Goal: Task Accomplishment & Management: Manage account settings

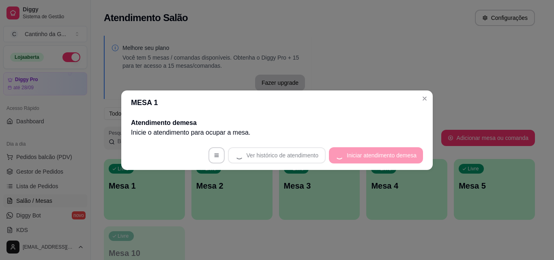
scroll to position [41, 0]
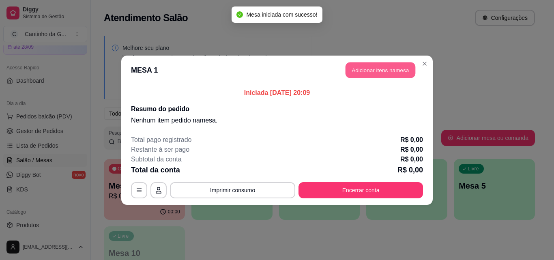
click at [370, 72] on button "Adicionar itens na mesa" at bounding box center [380, 70] width 70 height 16
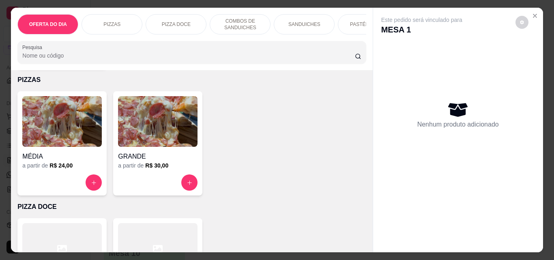
scroll to position [162, 0]
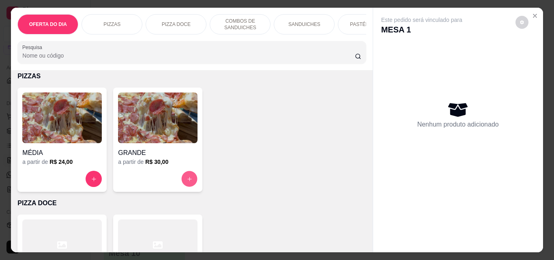
click at [182, 181] on button "increase-product-quantity" at bounding box center [190, 179] width 16 height 16
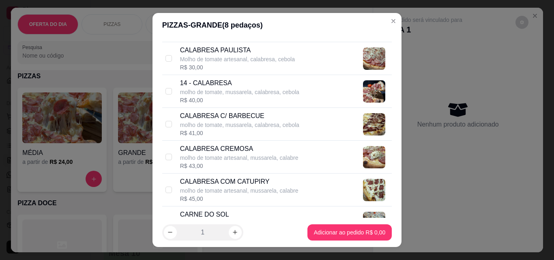
scroll to position [365, 0]
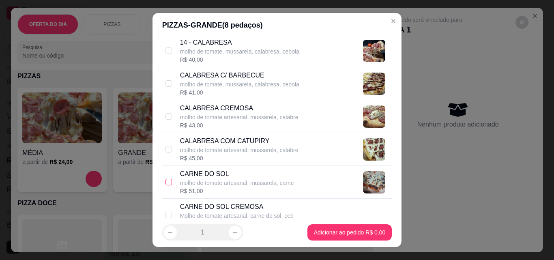
click at [166, 184] on input "checkbox" at bounding box center [168, 182] width 6 height 6
checkbox input "true"
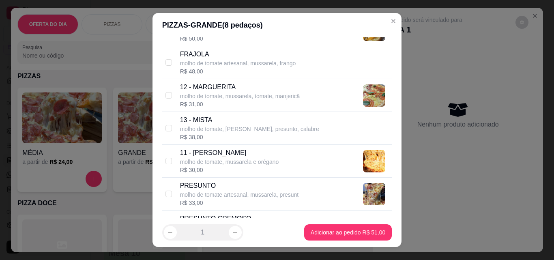
scroll to position [689, 0]
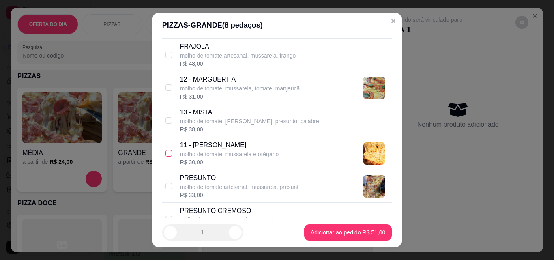
click at [167, 154] on input "checkbox" at bounding box center [168, 153] width 6 height 6
checkbox input "true"
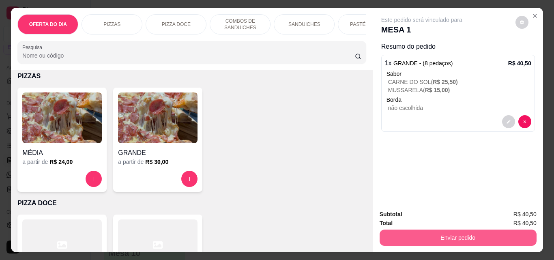
click at [448, 232] on button "Enviar pedido" at bounding box center [458, 238] width 157 height 16
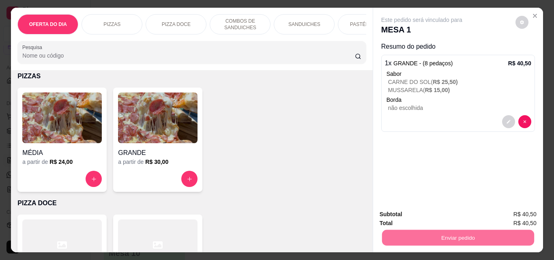
click at [440, 217] on button "Não registrar e enviar pedido" at bounding box center [431, 214] width 84 height 15
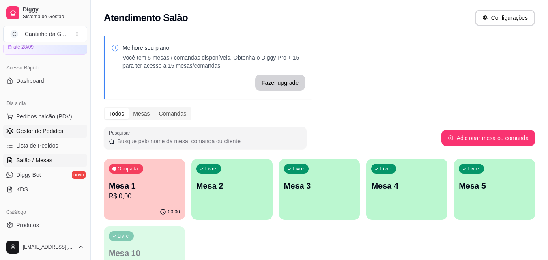
click at [41, 128] on span "Gestor de Pedidos" at bounding box center [39, 131] width 47 height 8
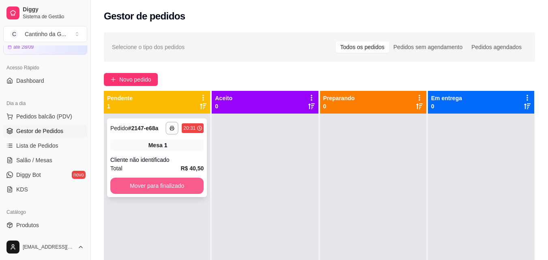
click at [167, 187] on button "Mover para finalizado" at bounding box center [156, 186] width 93 height 16
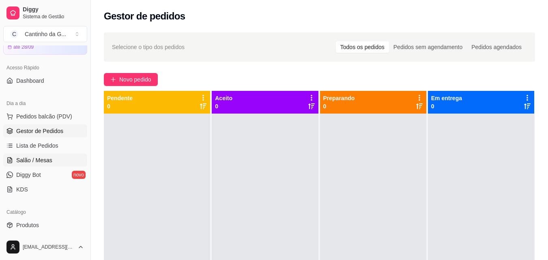
click at [32, 157] on span "Salão / Mesas" at bounding box center [34, 160] width 36 height 8
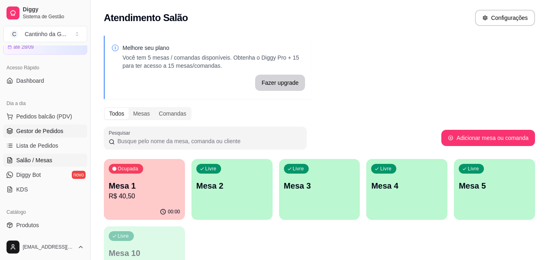
click at [39, 133] on span "Gestor de Pedidos" at bounding box center [39, 131] width 47 height 8
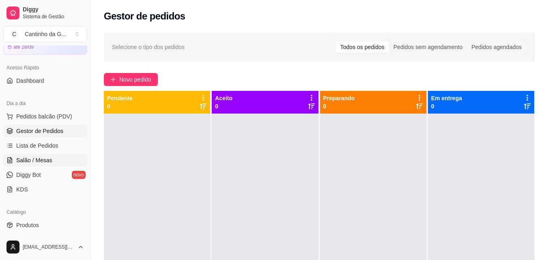
click at [32, 164] on span "Salão / Mesas" at bounding box center [34, 160] width 36 height 8
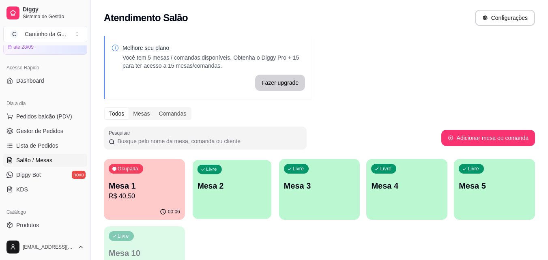
click at [240, 195] on div "Livre Mesa 2" at bounding box center [232, 184] width 79 height 49
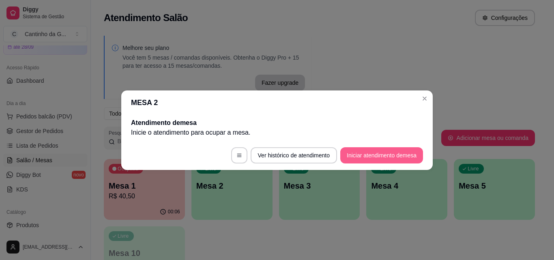
click at [375, 159] on button "Iniciar atendimento de mesa" at bounding box center [381, 155] width 83 height 16
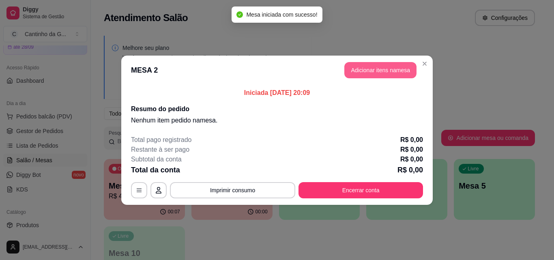
click at [369, 64] on button "Adicionar itens na mesa" at bounding box center [380, 70] width 72 height 16
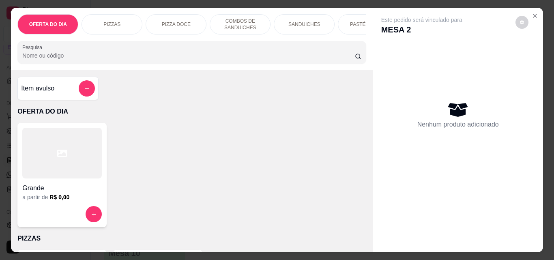
click at [228, 24] on p "COMBOS DE SANDUICHES" at bounding box center [240, 24] width 47 height 13
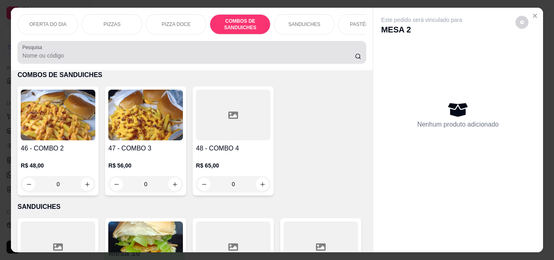
scroll to position [21, 0]
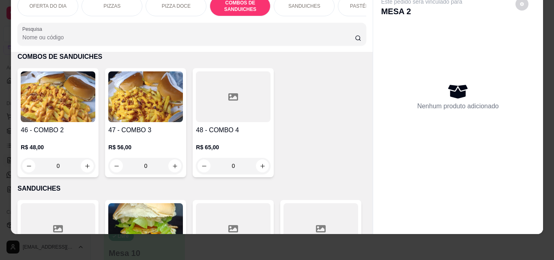
click at [87, 165] on div "0" at bounding box center [58, 166] width 75 height 16
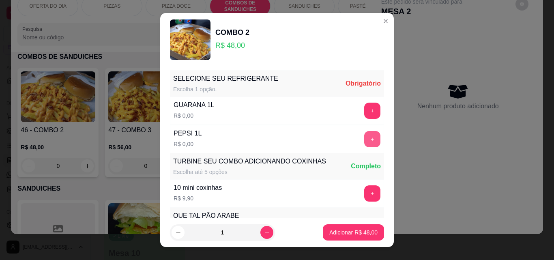
click at [364, 139] on button "+" at bounding box center [372, 139] width 16 height 16
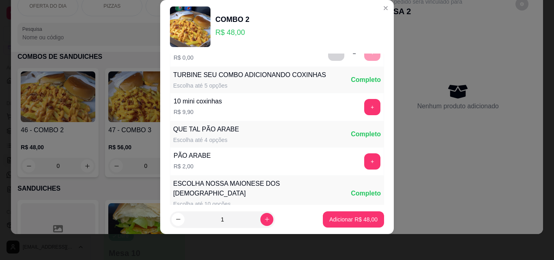
scroll to position [87, 0]
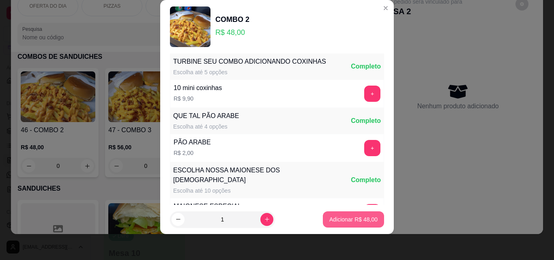
click at [334, 223] on p "Adicionar R$ 48,00" at bounding box center [353, 219] width 48 height 8
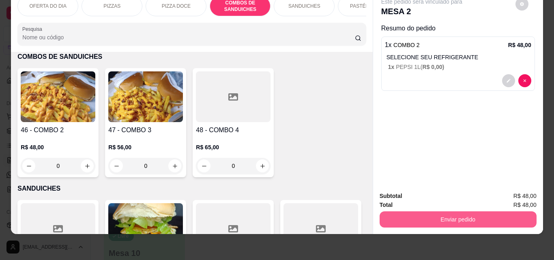
click at [444, 218] on button "Enviar pedido" at bounding box center [458, 219] width 157 height 16
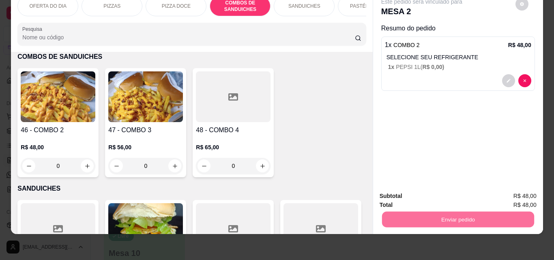
click at [424, 188] on button "Não registrar e enviar pedido" at bounding box center [431, 193] width 82 height 15
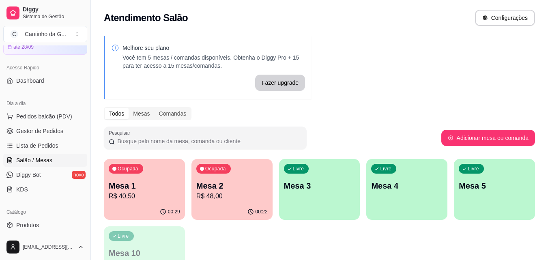
click at [296, 186] on p "Mesa 3" at bounding box center [319, 185] width 71 height 11
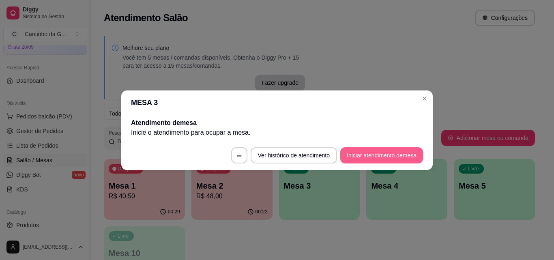
click at [358, 158] on button "Iniciar atendimento de mesa" at bounding box center [381, 155] width 83 height 16
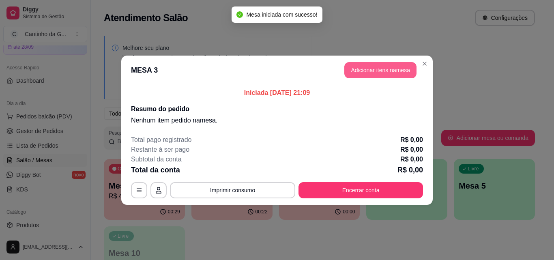
click at [392, 71] on button "Adicionar itens na mesa" at bounding box center [380, 70] width 72 height 16
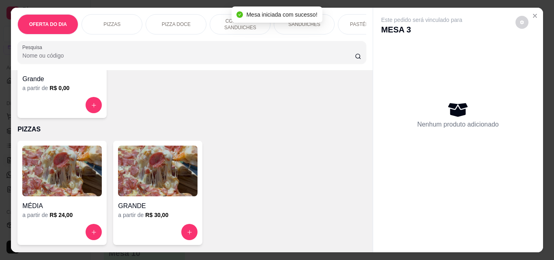
scroll to position [122, 0]
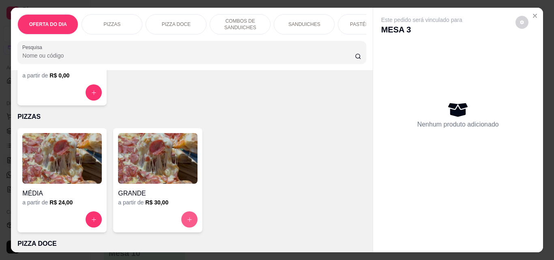
click at [182, 218] on button "increase-product-quantity" at bounding box center [189, 219] width 16 height 16
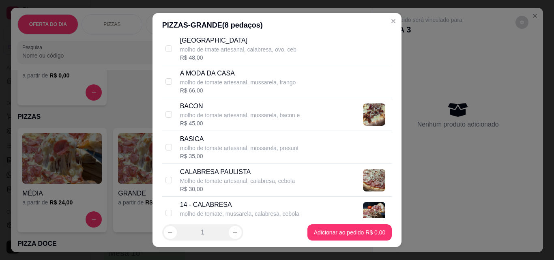
scroll to position [243, 0]
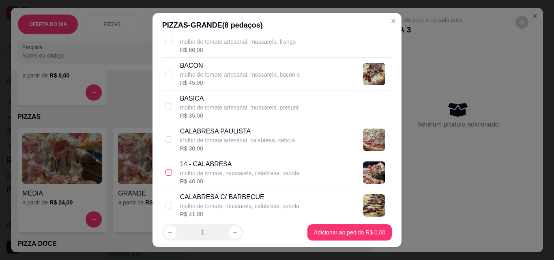
click at [166, 174] on input "checkbox" at bounding box center [168, 172] width 6 height 6
checkbox input "true"
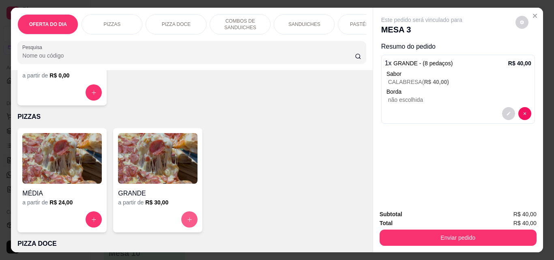
click at [187, 223] on icon "increase-product-quantity" at bounding box center [190, 220] width 6 height 6
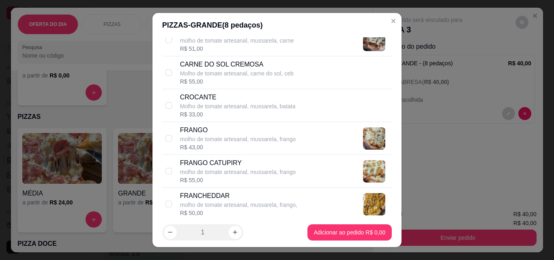
scroll to position [527, 0]
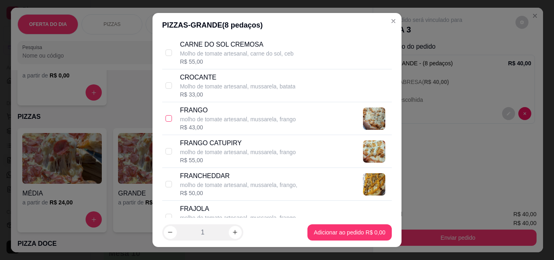
click at [167, 122] on input "checkbox" at bounding box center [168, 118] width 6 height 6
checkbox input "true"
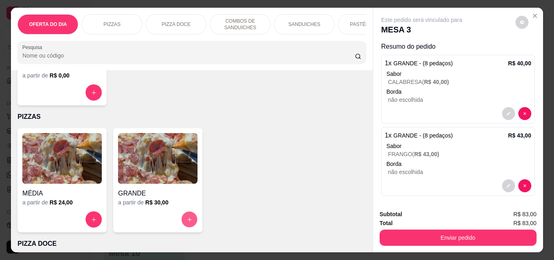
click at [187, 220] on icon "increase-product-quantity" at bounding box center [190, 220] width 6 height 6
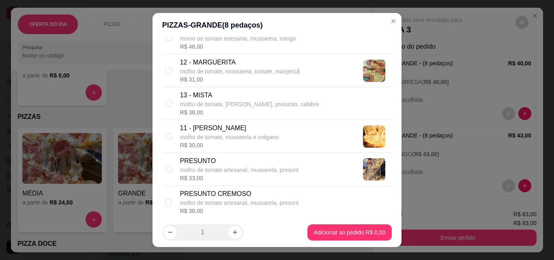
scroll to position [730, 0]
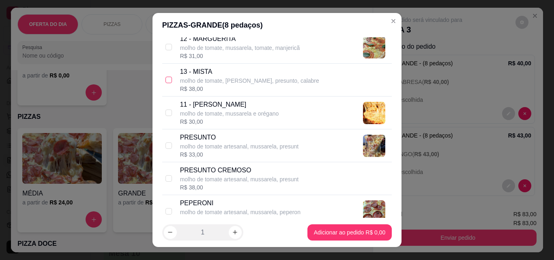
click at [165, 78] on input "checkbox" at bounding box center [168, 80] width 6 height 6
checkbox input "true"
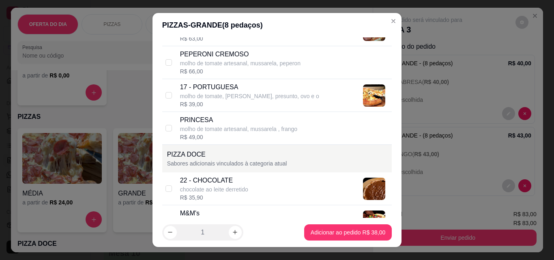
scroll to position [933, 0]
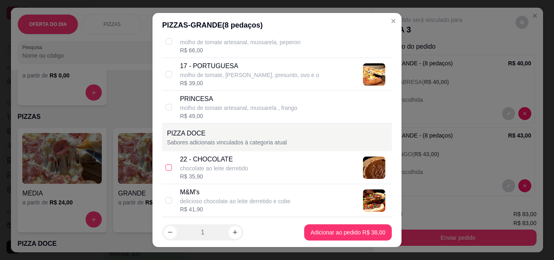
click at [165, 169] on input "checkbox" at bounding box center [168, 167] width 6 height 6
checkbox input "true"
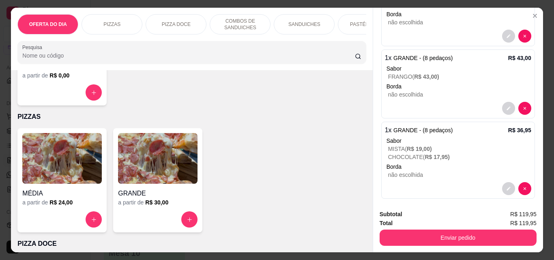
scroll to position [84, 0]
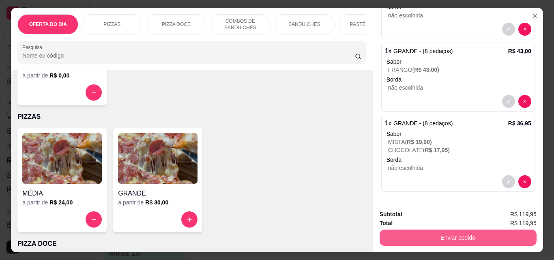
click at [444, 236] on button "Enviar pedido" at bounding box center [458, 238] width 157 height 16
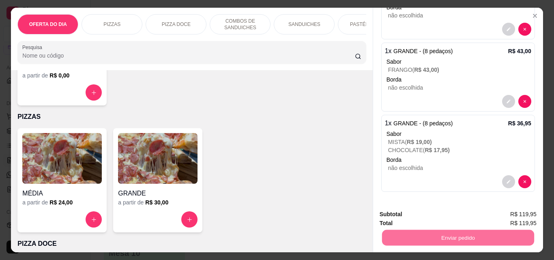
click at [433, 212] on button "Não registrar e enviar pedido" at bounding box center [431, 214] width 82 height 15
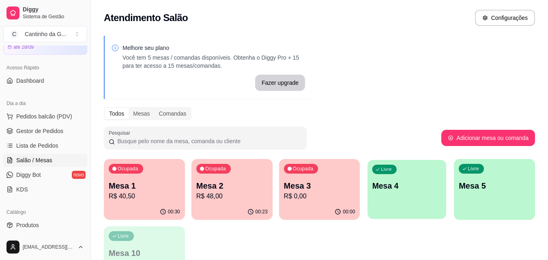
click at [401, 203] on div "Livre Mesa 4" at bounding box center [406, 184] width 79 height 49
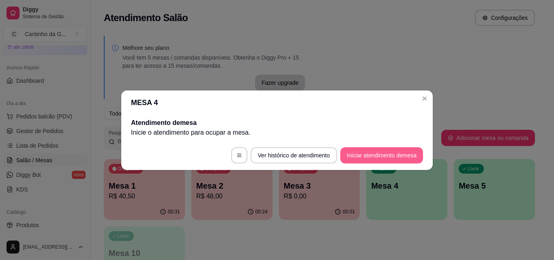
click at [390, 156] on button "Iniciar atendimento de mesa" at bounding box center [381, 155] width 83 height 16
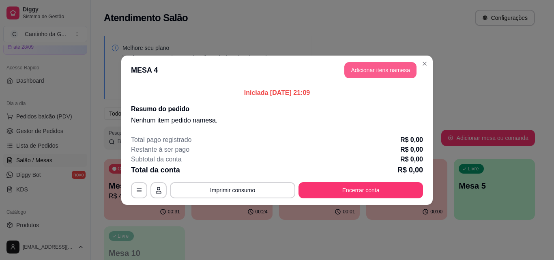
click at [352, 70] on button "Adicionar itens na mesa" at bounding box center [380, 70] width 72 height 16
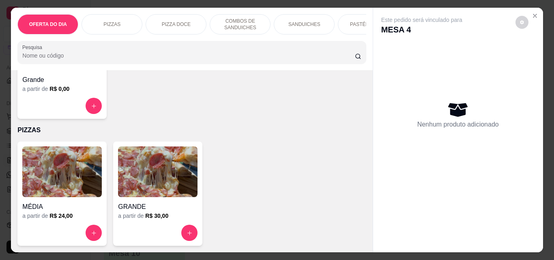
scroll to position [122, 0]
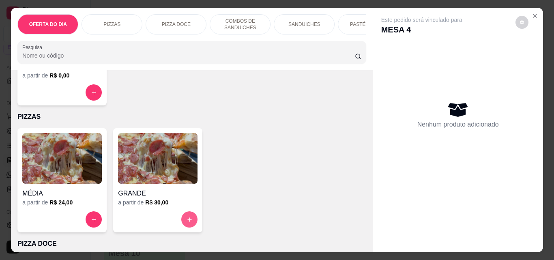
click at [187, 223] on icon "increase-product-quantity" at bounding box center [190, 220] width 6 height 6
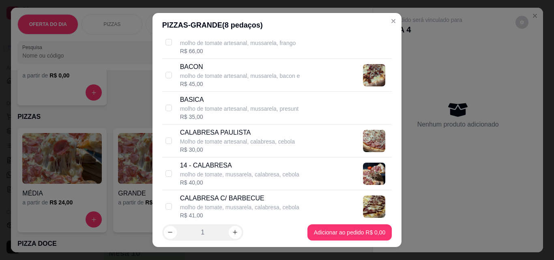
scroll to position [243, 0]
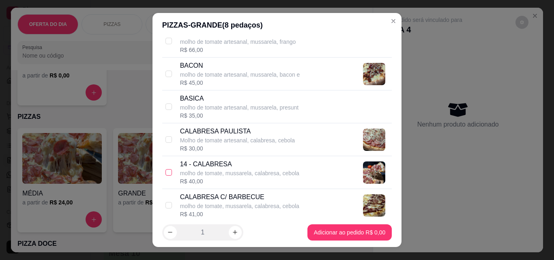
click at [165, 171] on input "checkbox" at bounding box center [168, 172] width 6 height 6
checkbox input "true"
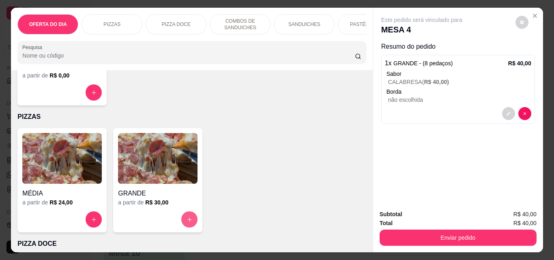
click at [181, 223] on button "increase-product-quantity" at bounding box center [189, 219] width 16 height 16
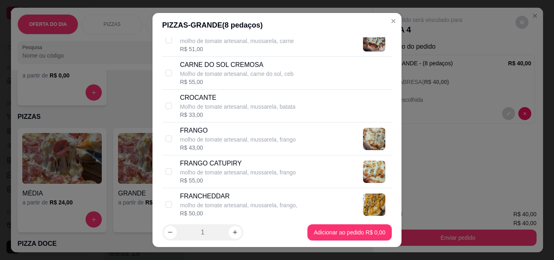
scroll to position [527, 0]
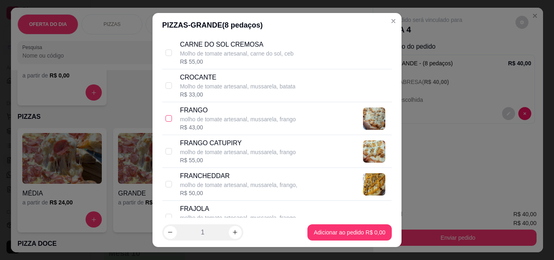
click at [165, 119] on input "checkbox" at bounding box center [168, 118] width 6 height 6
checkbox input "true"
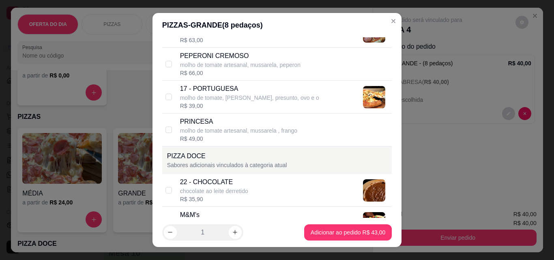
scroll to position [973, 0]
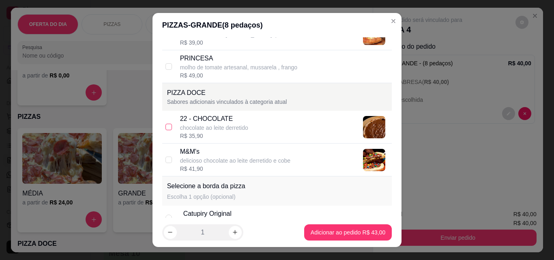
click at [165, 127] on input "checkbox" at bounding box center [168, 127] width 6 height 6
checkbox input "true"
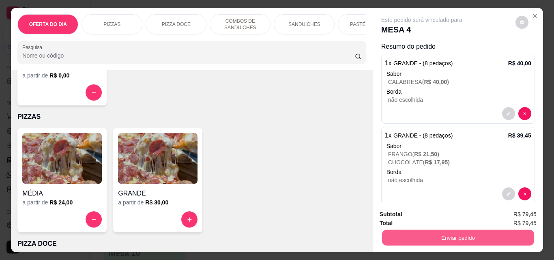
click at [478, 237] on button "Enviar pedido" at bounding box center [458, 238] width 152 height 16
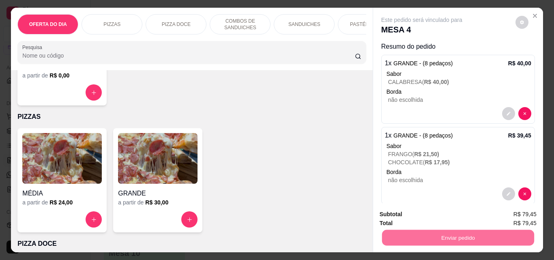
click at [433, 214] on button "Não registrar e enviar pedido" at bounding box center [431, 214] width 84 height 15
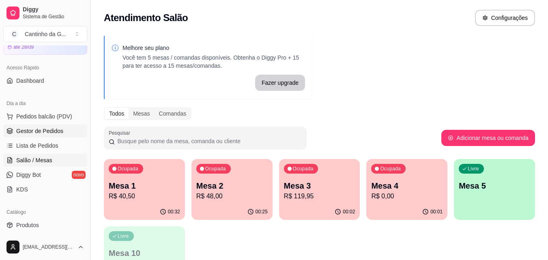
click at [43, 134] on span "Gestor de Pedidos" at bounding box center [39, 131] width 47 height 8
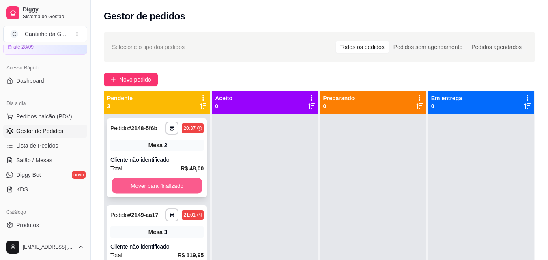
click at [145, 186] on button "Mover para finalizado" at bounding box center [157, 186] width 90 height 16
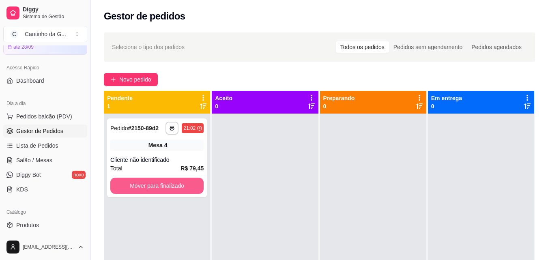
click at [145, 186] on button "Mover para finalizado" at bounding box center [156, 186] width 93 height 16
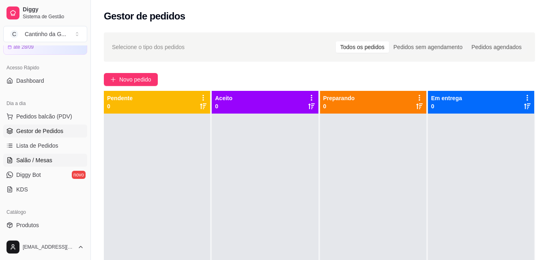
click at [39, 160] on span "Salão / Mesas" at bounding box center [34, 160] width 36 height 8
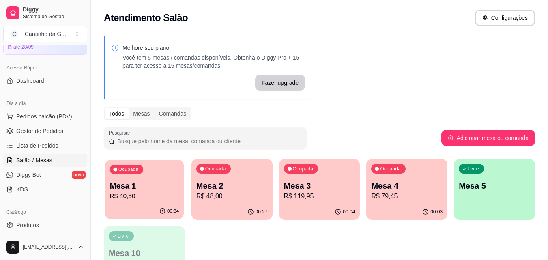
click at [127, 187] on p "Mesa 1" at bounding box center [144, 185] width 69 height 11
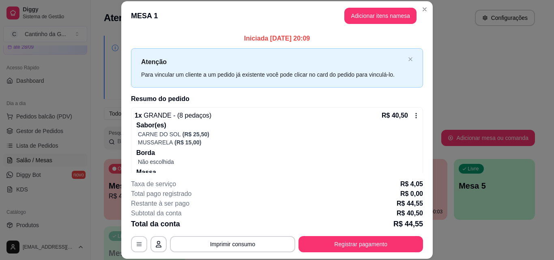
scroll to position [31, 0]
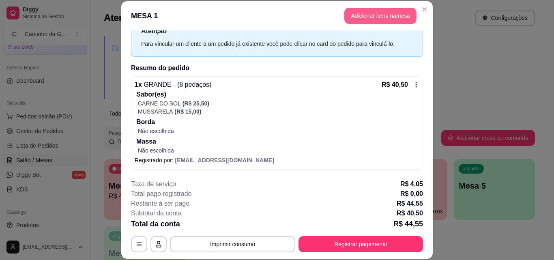
click at [353, 14] on button "Adicionar itens na mesa" at bounding box center [380, 16] width 72 height 16
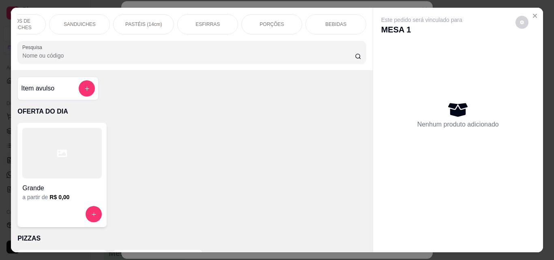
scroll to position [0, 250]
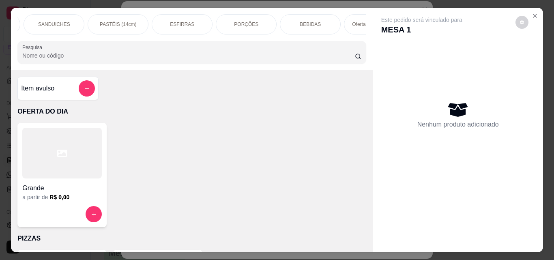
click at [311, 21] on p "BEBIDAS" at bounding box center [310, 24] width 21 height 6
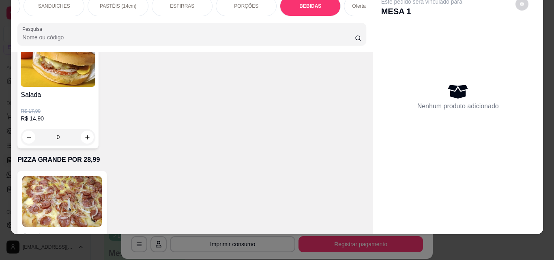
scroll to position [2121, 0]
type input "1"
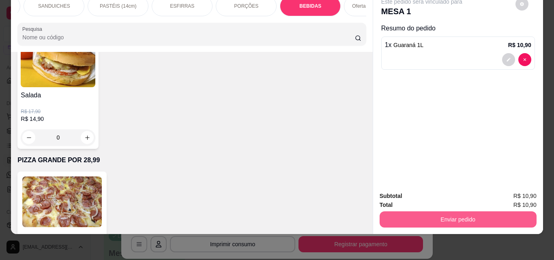
click at [476, 214] on button "Enviar pedido" at bounding box center [458, 219] width 157 height 16
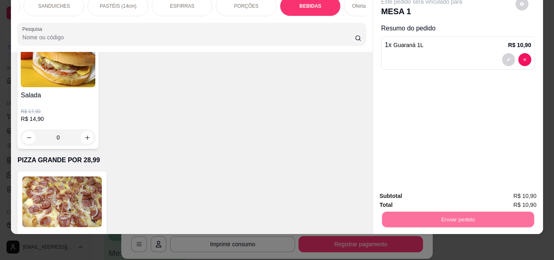
click at [426, 192] on button "Não registrar e enviar pedido" at bounding box center [431, 193] width 84 height 15
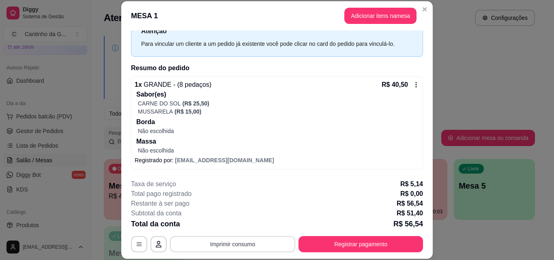
click at [239, 244] on button "Imprimir consumo" at bounding box center [232, 244] width 125 height 16
click at [234, 226] on button "IMPRESSORA" at bounding box center [232, 225] width 57 height 13
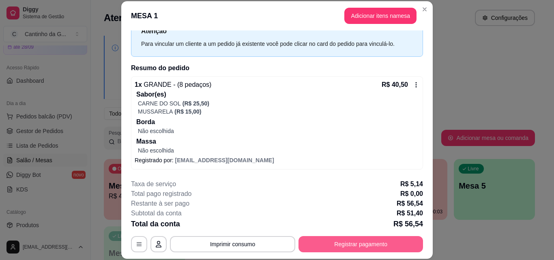
click at [364, 249] on button "Registrar pagamento" at bounding box center [360, 244] width 124 height 16
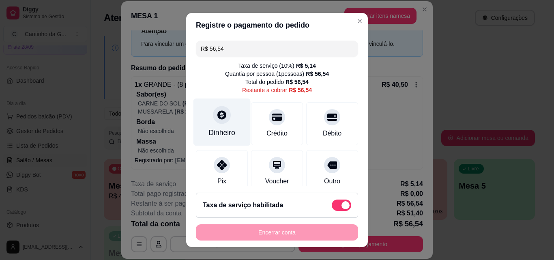
click at [210, 125] on div "Dinheiro" at bounding box center [221, 122] width 57 height 47
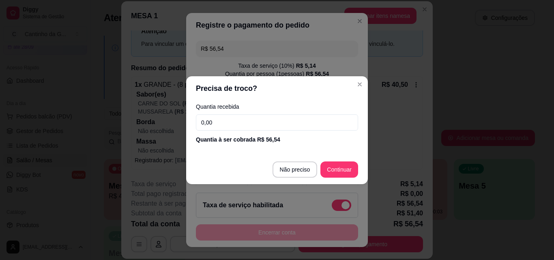
click at [231, 122] on input "0,00" at bounding box center [277, 122] width 162 height 16
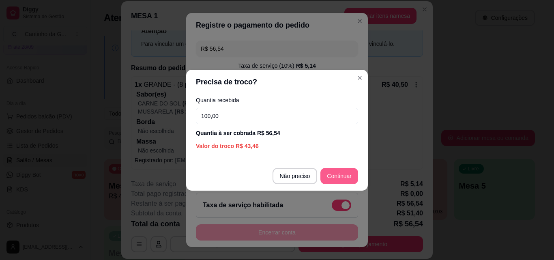
type input "100,00"
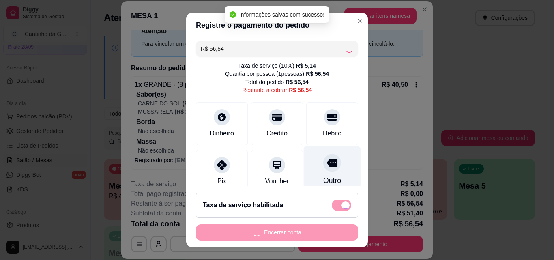
type input "R$ 0,00"
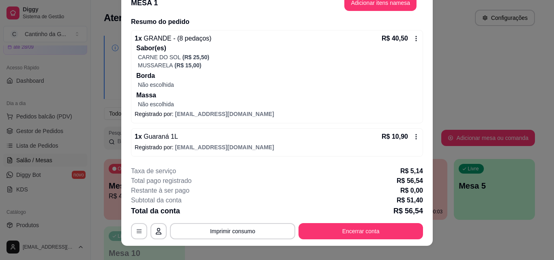
scroll to position [25, 0]
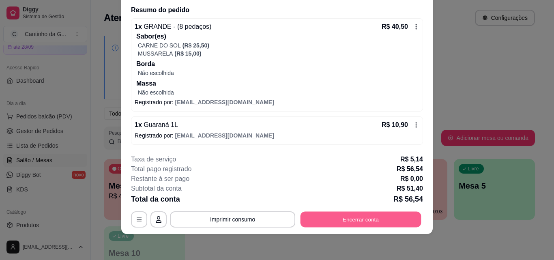
click at [334, 222] on button "Encerrar conta" at bounding box center [360, 219] width 121 height 16
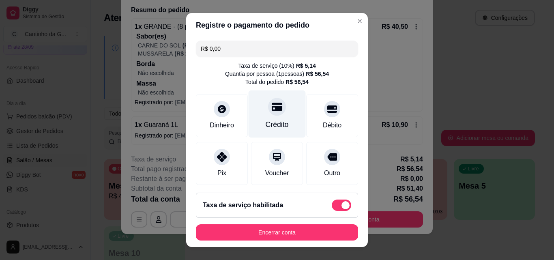
scroll to position [102, 0]
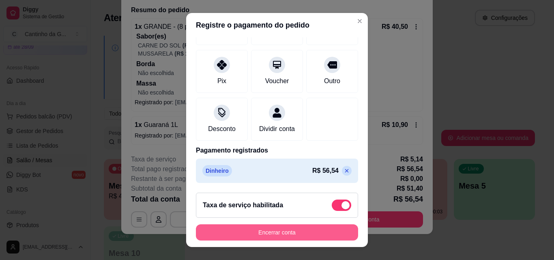
click at [268, 234] on button "Encerrar conta" at bounding box center [277, 232] width 162 height 16
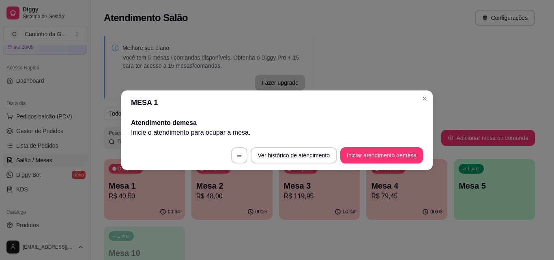
scroll to position [0, 0]
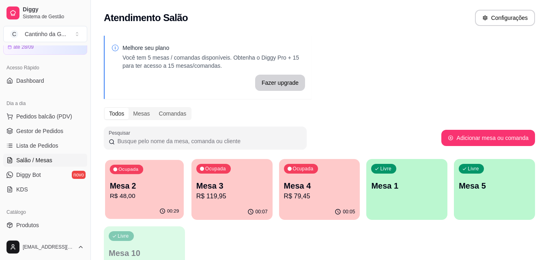
click at [144, 195] on p "R$ 48,00" at bounding box center [144, 195] width 69 height 9
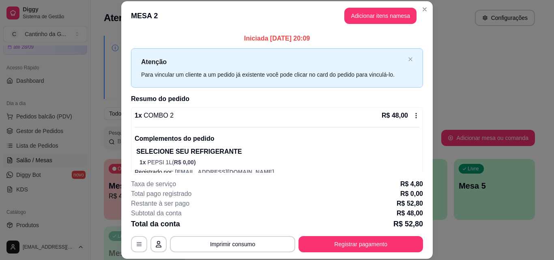
scroll to position [12, 0]
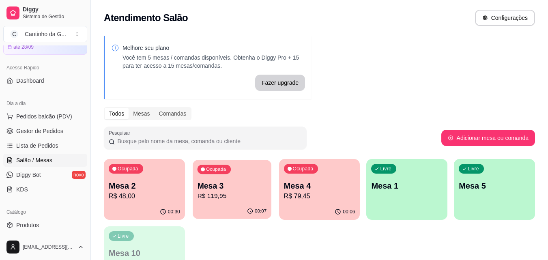
click at [234, 187] on p "Mesa 3" at bounding box center [231, 185] width 69 height 11
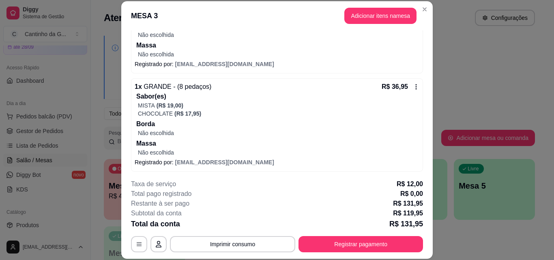
scroll to position [211, 0]
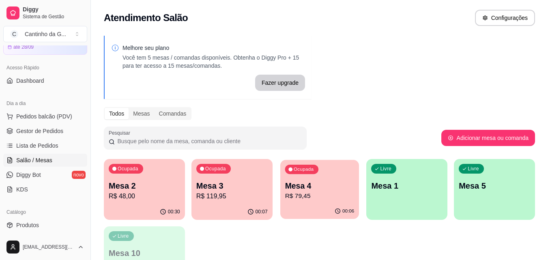
click at [308, 211] on div "00:06" at bounding box center [319, 211] width 79 height 15
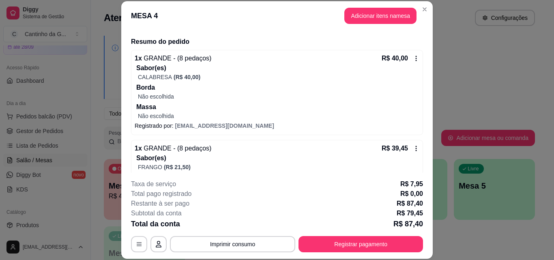
scroll to position [0, 0]
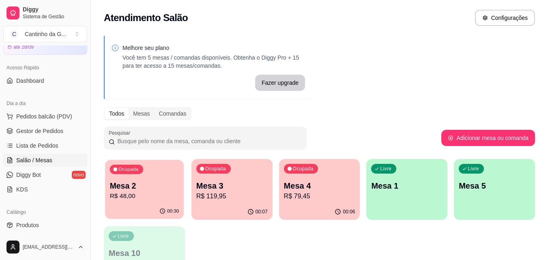
click at [137, 176] on div "Ocupada Mesa 2 R$ 48,00" at bounding box center [144, 182] width 79 height 44
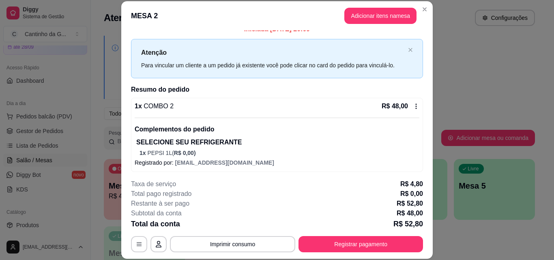
scroll to position [12, 0]
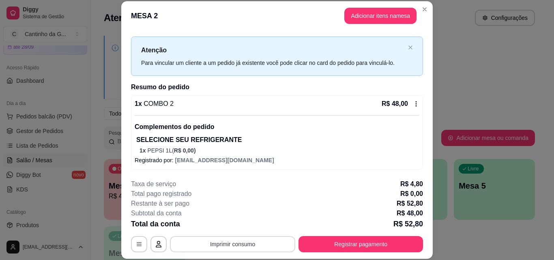
click at [236, 246] on button "Imprimir consumo" at bounding box center [232, 244] width 125 height 16
click at [235, 224] on button "IMPRESSORA" at bounding box center [232, 225] width 59 height 13
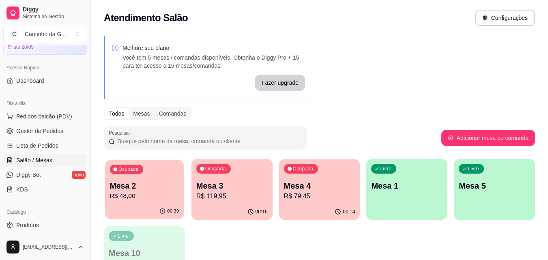
click at [135, 206] on div "00:39" at bounding box center [144, 211] width 79 height 15
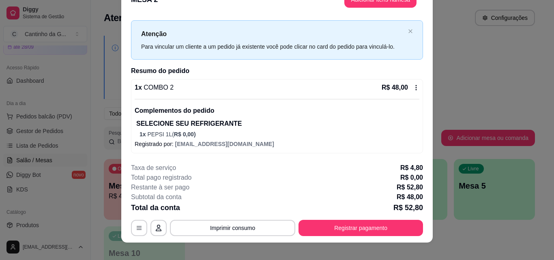
scroll to position [25, 0]
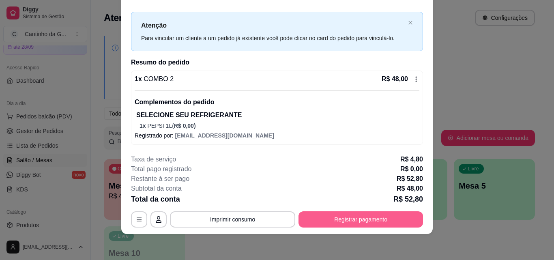
click at [349, 220] on button "Registrar pagamento" at bounding box center [360, 219] width 124 height 16
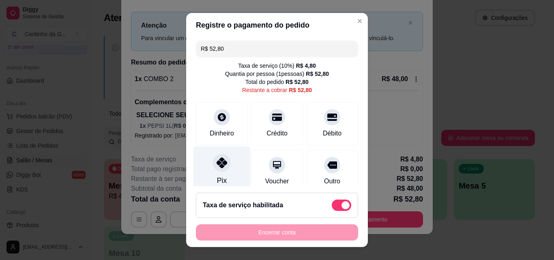
click at [207, 166] on div "Pix" at bounding box center [221, 169] width 57 height 47
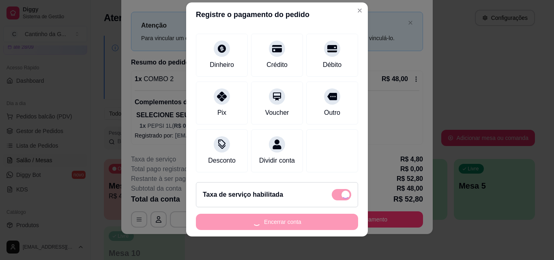
scroll to position [13, 0]
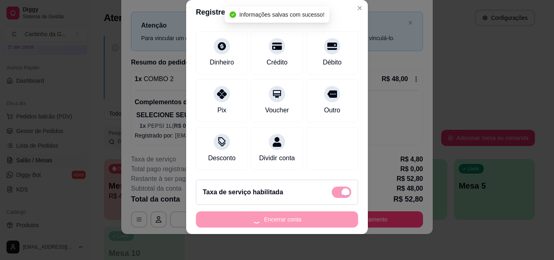
type input "R$ 0,00"
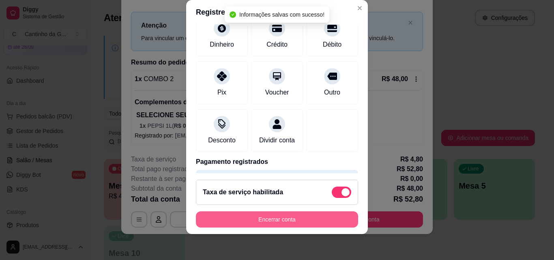
scroll to position [60, 0]
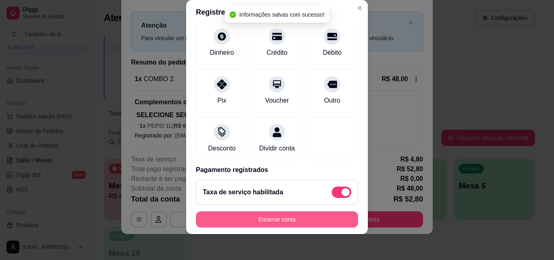
click at [281, 221] on button "Encerrar conta" at bounding box center [277, 219] width 162 height 16
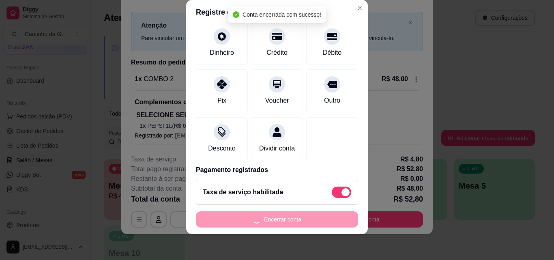
scroll to position [0, 0]
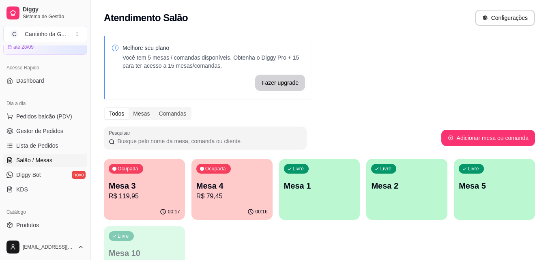
click at [141, 200] on p "R$ 119,95" at bounding box center [144, 196] width 71 height 10
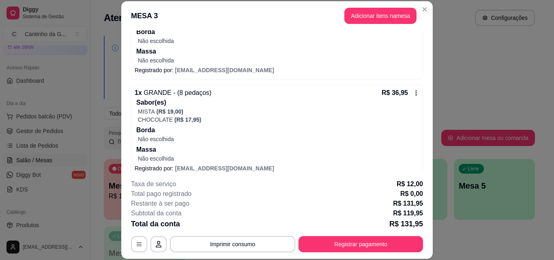
scroll to position [211, 0]
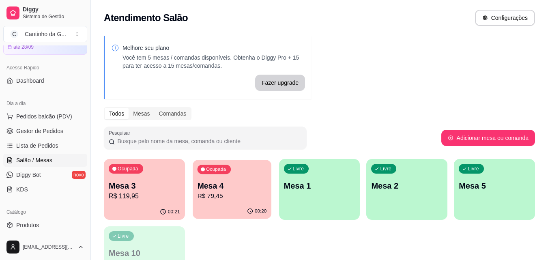
click at [226, 201] on p "R$ 79,45" at bounding box center [231, 195] width 69 height 9
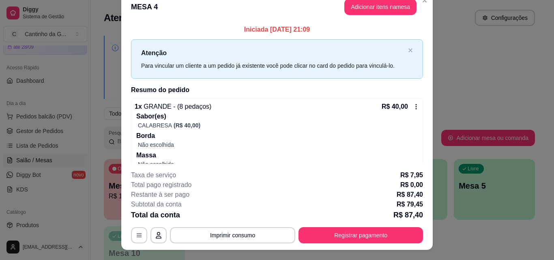
scroll to position [0, 0]
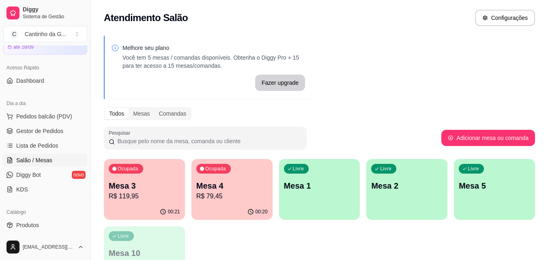
click at [219, 184] on p "Mesa 4" at bounding box center [231, 185] width 71 height 11
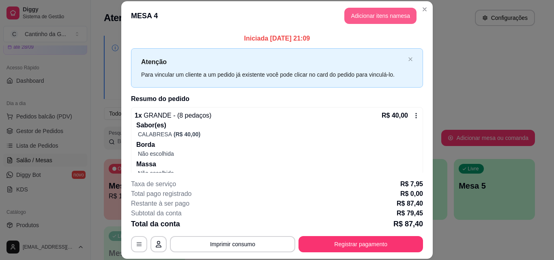
click at [384, 14] on button "Adicionar itens na mesa" at bounding box center [380, 16] width 72 height 16
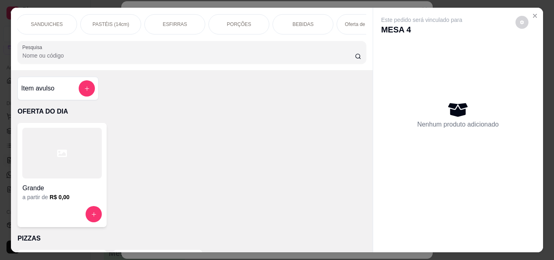
scroll to position [0, 262]
click at [312, 18] on div "BEBIDAS" at bounding box center [298, 24] width 61 height 20
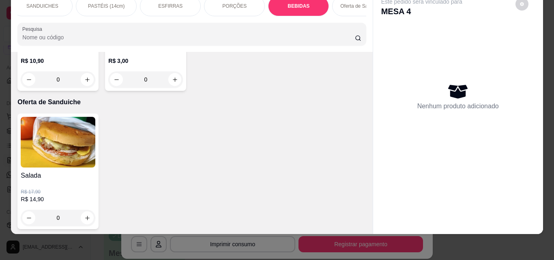
type input "1"
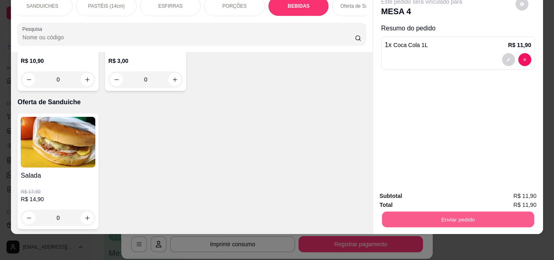
click at [503, 211] on button "Enviar pedido" at bounding box center [458, 219] width 152 height 16
click at [443, 189] on button "Não registrar e enviar pedido" at bounding box center [431, 193] width 84 height 15
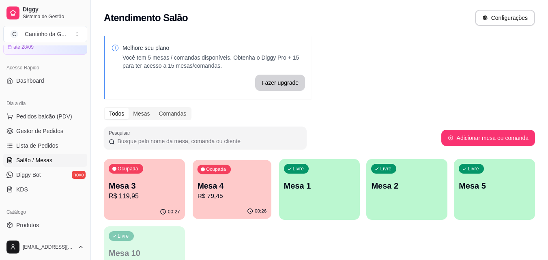
click at [225, 194] on p "R$ 79,45" at bounding box center [231, 195] width 69 height 9
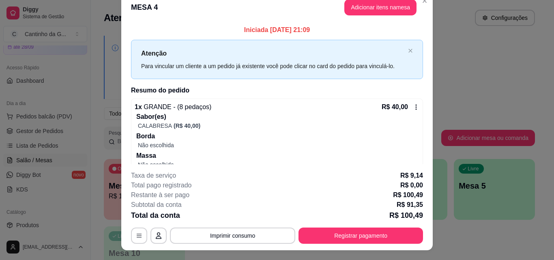
scroll to position [0, 0]
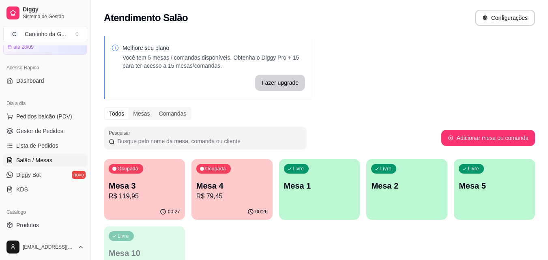
click at [218, 188] on p "Mesa 4" at bounding box center [231, 185] width 71 height 11
click at [129, 192] on p "R$ 119,95" at bounding box center [144, 196] width 71 height 10
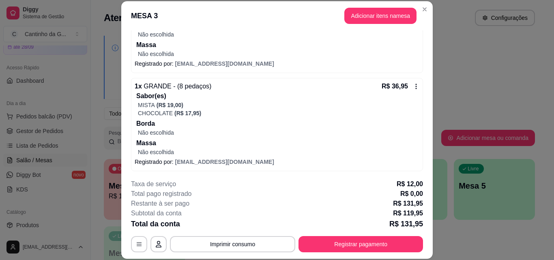
scroll to position [211, 0]
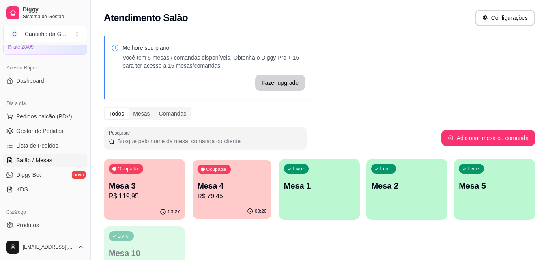
click at [242, 193] on p "R$ 79,45" at bounding box center [231, 195] width 69 height 9
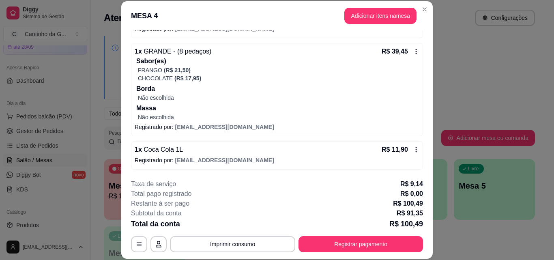
scroll to position [0, 0]
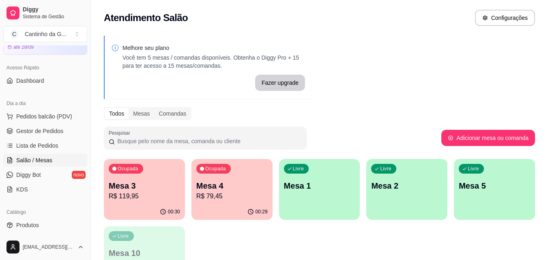
click at [341, 202] on div "Livre Mesa 1" at bounding box center [319, 184] width 81 height 51
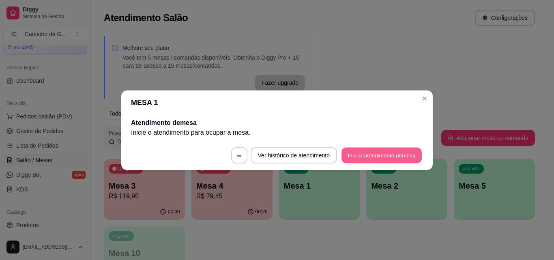
click at [376, 154] on button "Iniciar atendimento de mesa" at bounding box center [381, 155] width 80 height 16
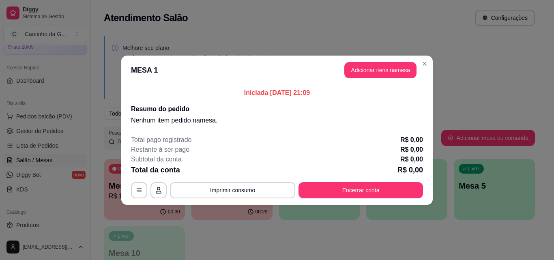
click at [367, 74] on button "Adicionar itens na mesa" at bounding box center [380, 70] width 72 height 16
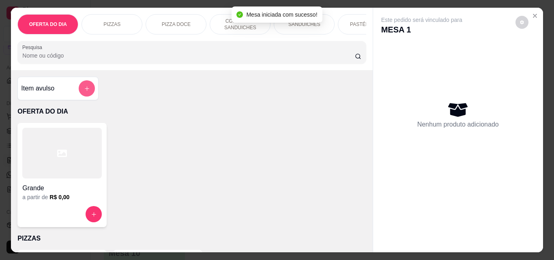
click at [87, 88] on icon "add-separate-item" at bounding box center [87, 89] width 6 height 6
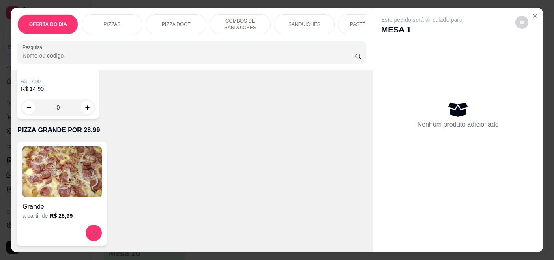
scroll to position [2068, 0]
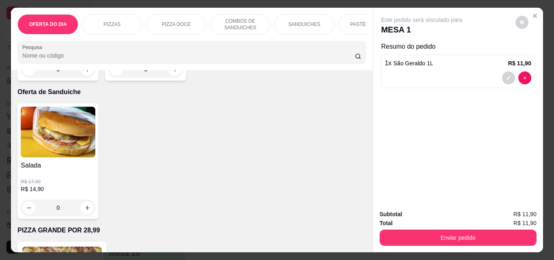
type input "2"
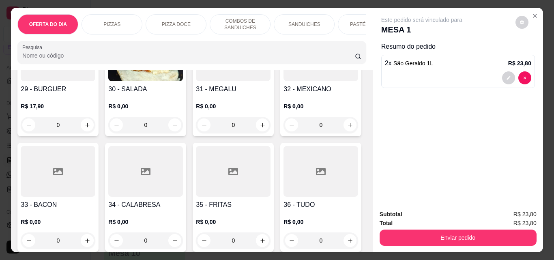
scroll to position [568, 0]
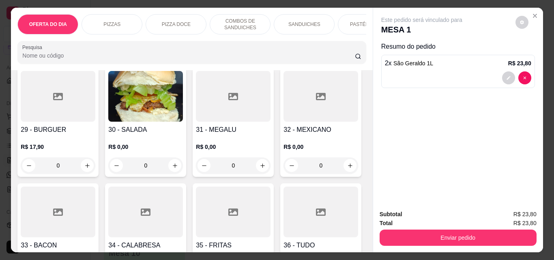
click at [86, 167] on div "0" at bounding box center [58, 165] width 75 height 16
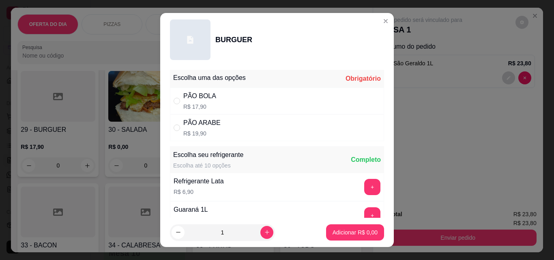
click at [209, 100] on div "PÃO BOLA" at bounding box center [199, 96] width 33 height 10
radio input "true"
click at [342, 234] on p "Adicionar R$ 17,90" at bounding box center [353, 232] width 48 height 8
type input "1"
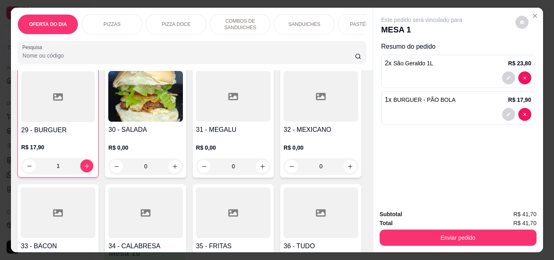
scroll to position [568, 0]
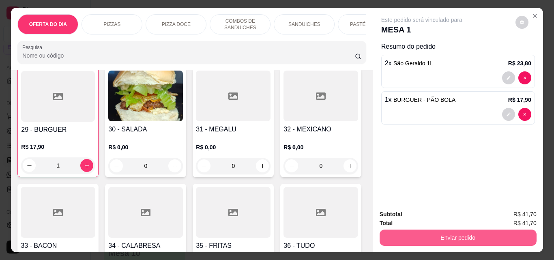
click at [421, 233] on button "Enviar pedido" at bounding box center [458, 238] width 157 height 16
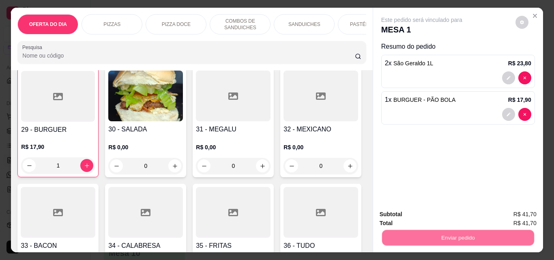
click at [409, 211] on button "Não registrar e enviar pedido" at bounding box center [431, 214] width 84 height 15
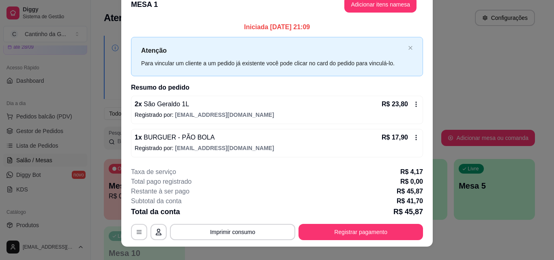
scroll to position [0, 0]
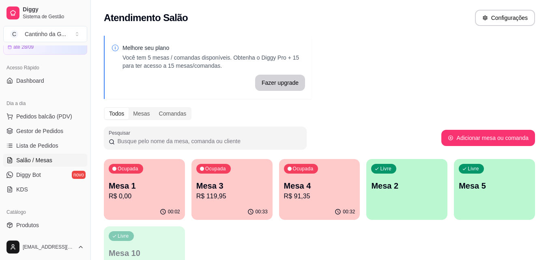
click at [163, 187] on p "Mesa 1" at bounding box center [144, 185] width 71 height 11
click at [234, 214] on div "00:33" at bounding box center [231, 212] width 81 height 16
click at [345, 170] on div "Ocupada Mesa 4 R$ 91,35" at bounding box center [319, 181] width 81 height 45
click at [400, 104] on div "Melhore seu plano Você tem 5 mesas / comandas disponíveis. Obtenha o Diggy Pro …" at bounding box center [319, 164] width 457 height 266
click at [152, 186] on p "Mesa 1" at bounding box center [144, 185] width 71 height 11
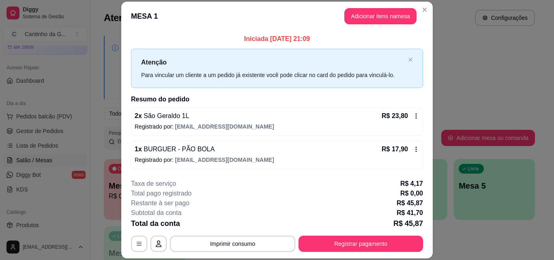
click at [384, 13] on button "Adicionar itens na mesa" at bounding box center [380, 16] width 72 height 16
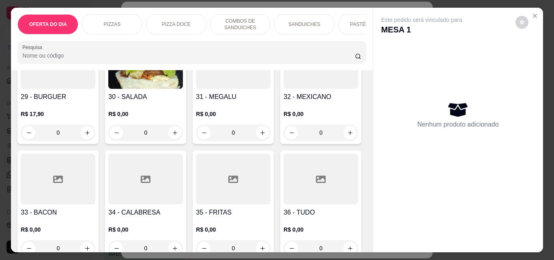
scroll to position [649, 0]
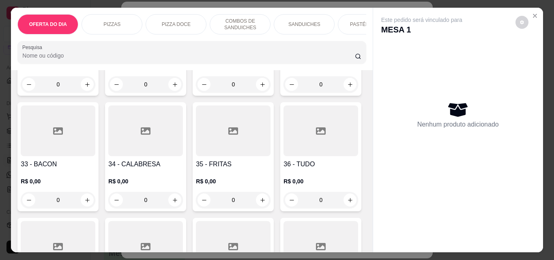
click at [95, 203] on div "0" at bounding box center [58, 200] width 75 height 16
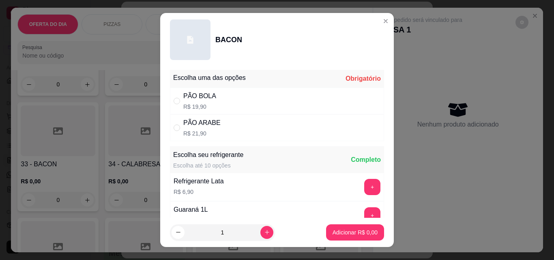
click at [199, 99] on div "PÃO BOLA" at bounding box center [199, 96] width 33 height 10
radio input "true"
click at [344, 228] on button "Adicionar R$ 19,90" at bounding box center [353, 232] width 61 height 16
type input "1"
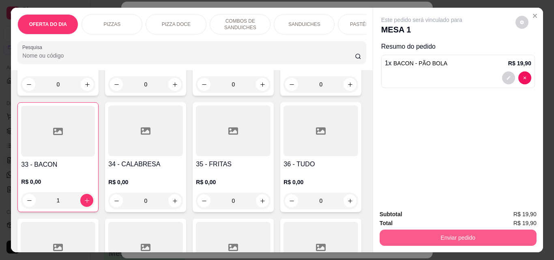
click at [470, 234] on button "Enviar pedido" at bounding box center [458, 238] width 157 height 16
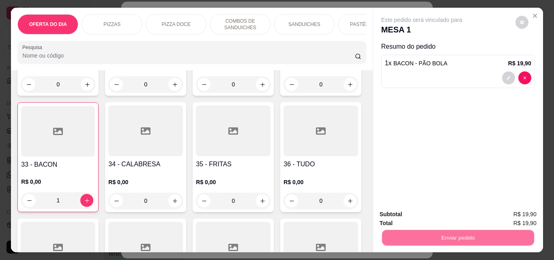
click at [429, 213] on button "Não registrar e enviar pedido" at bounding box center [431, 214] width 84 height 15
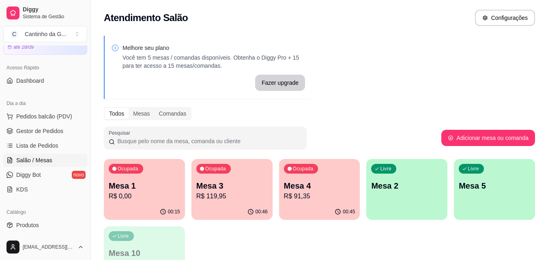
click at [339, 82] on div "Melhore seu plano Você tem 5 mesas / comandas disponíveis. Obtenha o Diggy Pro …" at bounding box center [319, 164] width 457 height 266
click at [350, 190] on p "Mesa 4" at bounding box center [319, 185] width 71 height 11
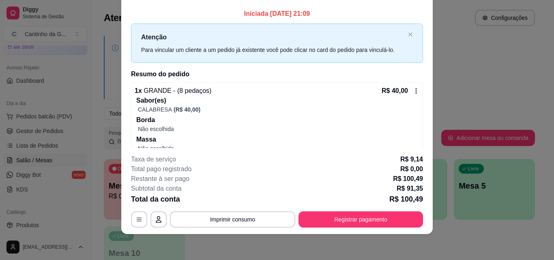
scroll to position [0, 0]
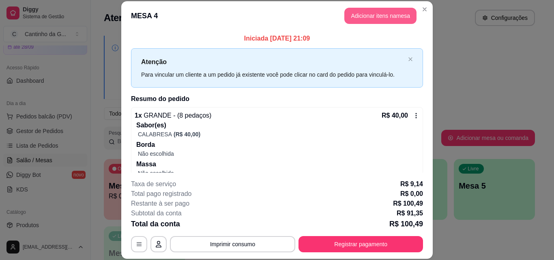
click at [375, 14] on button "Adicionar itens na mesa" at bounding box center [380, 16] width 72 height 16
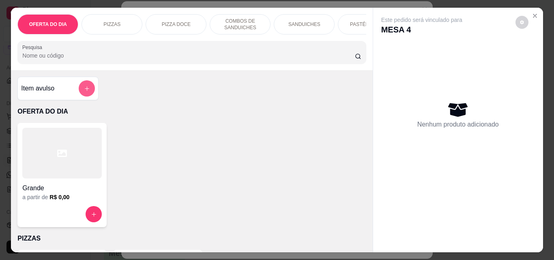
click at [87, 88] on button "add-separate-item" at bounding box center [87, 88] width 16 height 16
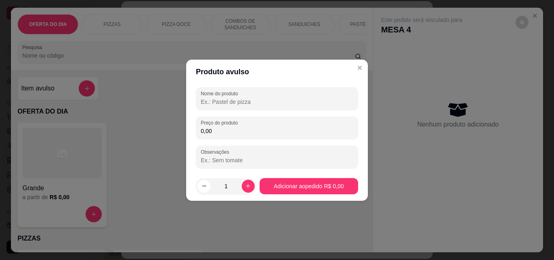
click at [206, 98] on input "Nome do produto" at bounding box center [277, 102] width 152 height 8
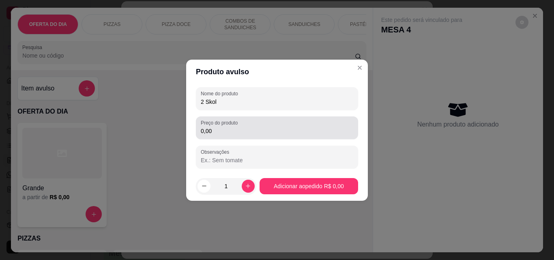
type input "2 Skol"
click at [245, 134] on input "0,00" at bounding box center [277, 131] width 152 height 8
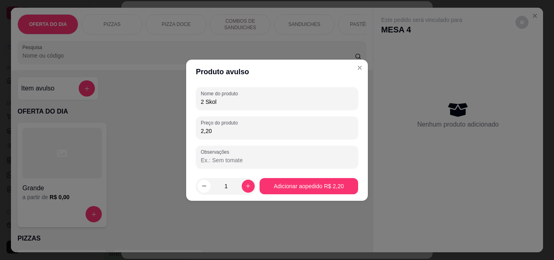
type input "22,00"
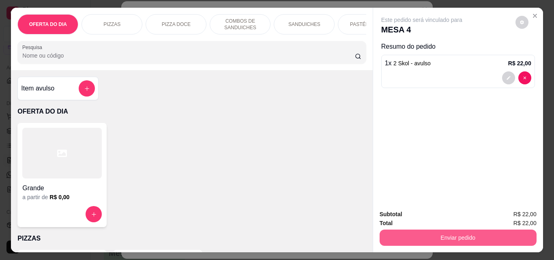
click at [478, 238] on button "Enviar pedido" at bounding box center [458, 238] width 157 height 16
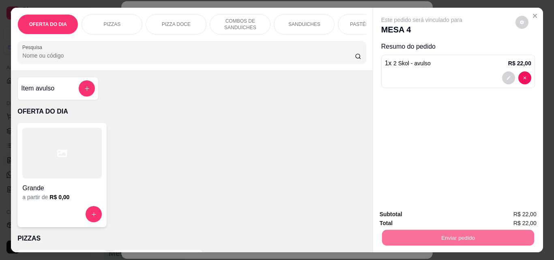
click at [456, 218] on button "Não registrar e enviar pedido" at bounding box center [431, 214] width 84 height 15
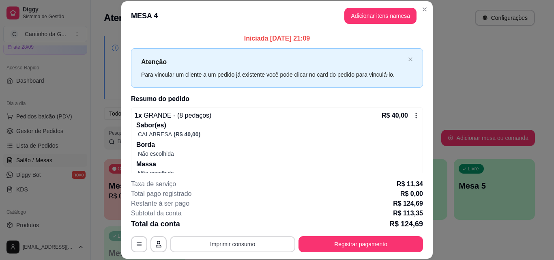
click at [223, 242] on button "Imprimir consumo" at bounding box center [232, 244] width 125 height 16
click at [233, 227] on button "IMPRESSORA" at bounding box center [232, 225] width 59 height 13
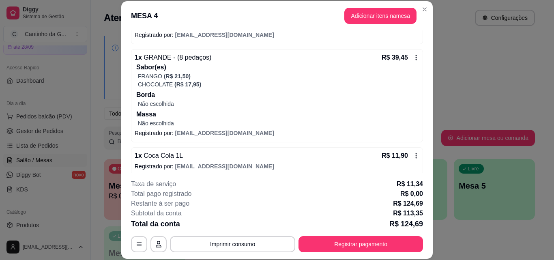
scroll to position [187, 0]
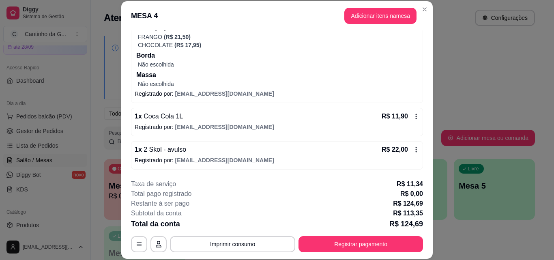
click at [416, 149] on icon at bounding box center [416, 149] width 1 height 5
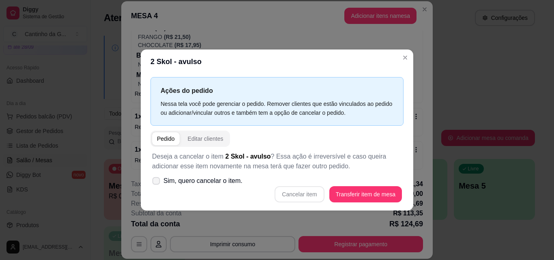
click at [149, 180] on label "Sim, quero cancelar o item." at bounding box center [197, 181] width 97 height 16
click at [152, 182] on input "Sim, quero cancelar o item." at bounding box center [154, 184] width 5 height 5
click at [156, 180] on icon at bounding box center [156, 180] width 6 height 5
click at [156, 182] on input "Sim, quero cancelar o item." at bounding box center [154, 184] width 5 height 5
click at [157, 181] on icon at bounding box center [156, 180] width 6 height 5
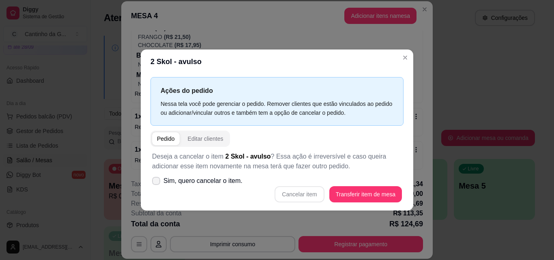
click at [157, 182] on input "Sim, quero cancelar o item." at bounding box center [154, 184] width 5 height 5
checkbox input "true"
click at [295, 191] on button "Cancelar item" at bounding box center [299, 194] width 49 height 16
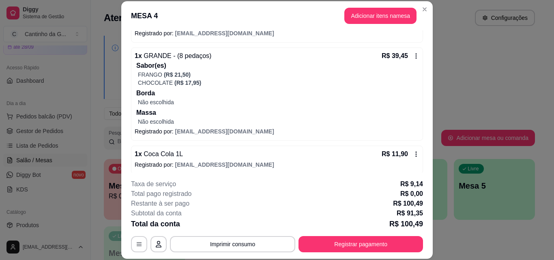
scroll to position [200, 0]
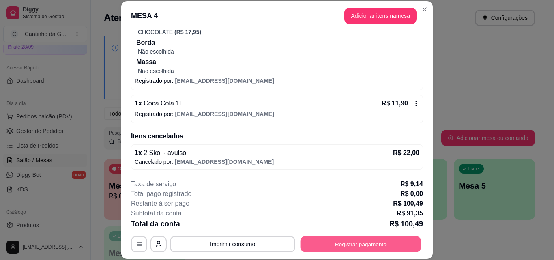
click at [365, 247] on button "Registrar pagamento" at bounding box center [360, 244] width 121 height 16
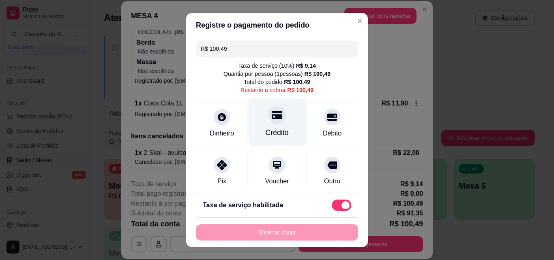
click at [272, 116] on icon at bounding box center [277, 115] width 11 height 8
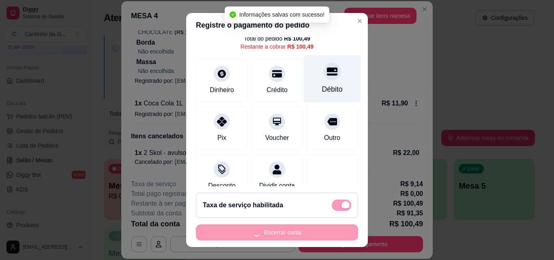
scroll to position [68, 0]
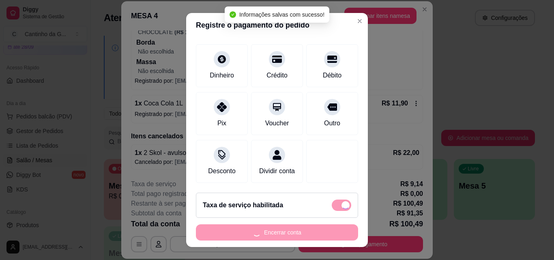
type input "R$ 0,00"
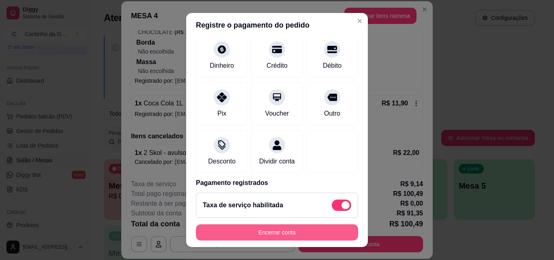
click at [282, 231] on button "Encerrar conta" at bounding box center [277, 232] width 162 height 16
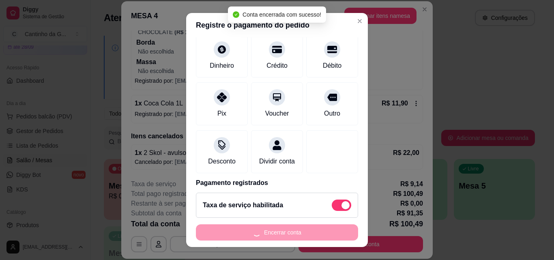
scroll to position [0, 0]
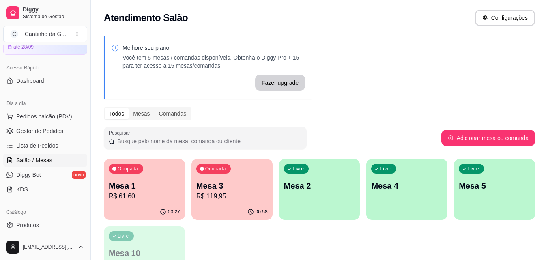
click at [134, 188] on p "Mesa 1" at bounding box center [144, 185] width 71 height 11
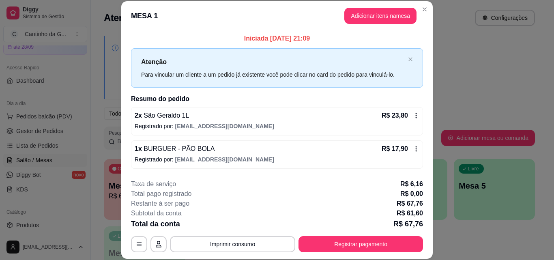
scroll to position [32, 0]
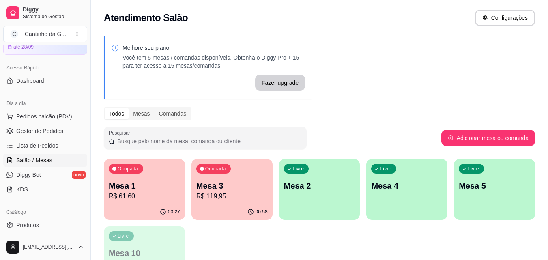
click at [226, 181] on p "Mesa 3" at bounding box center [231, 185] width 71 height 11
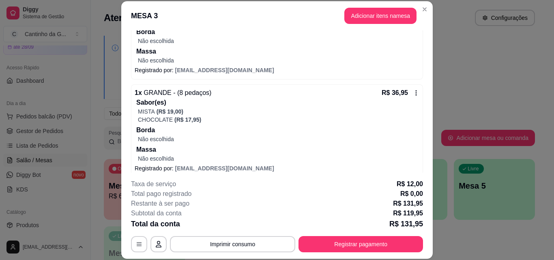
scroll to position [211, 0]
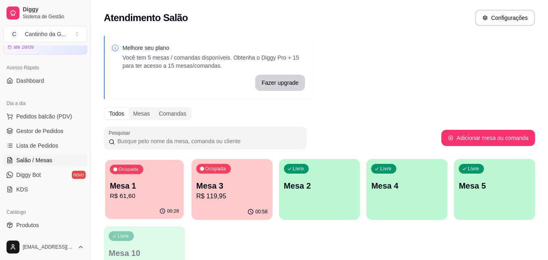
click at [153, 196] on p "R$ 61,60" at bounding box center [144, 195] width 69 height 9
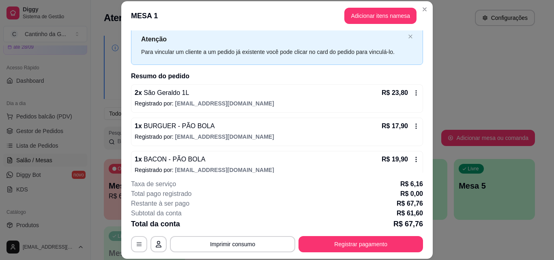
scroll to position [32, 0]
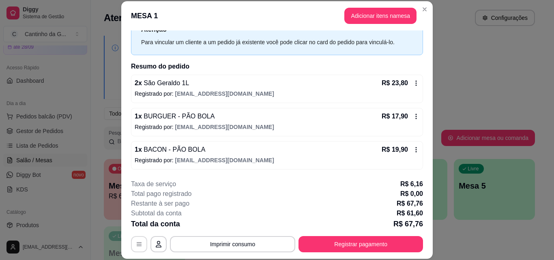
click at [136, 246] on icon "button" at bounding box center [139, 244] width 6 height 6
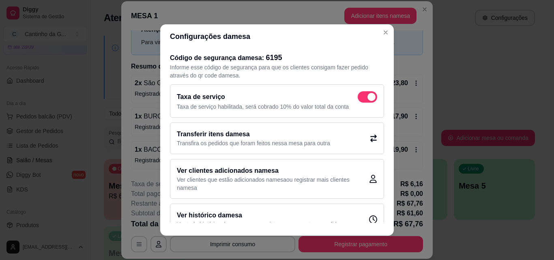
click at [359, 101] on span at bounding box center [367, 96] width 19 height 11
click at [359, 101] on input "checkbox" at bounding box center [359, 101] width 5 height 5
checkbox input "false"
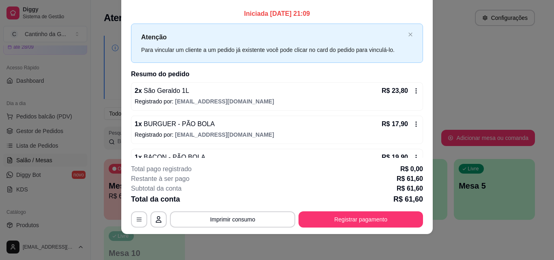
scroll to position [0, 0]
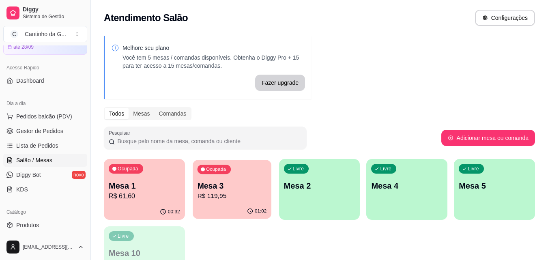
click at [228, 195] on p "R$ 119,95" at bounding box center [231, 195] width 69 height 9
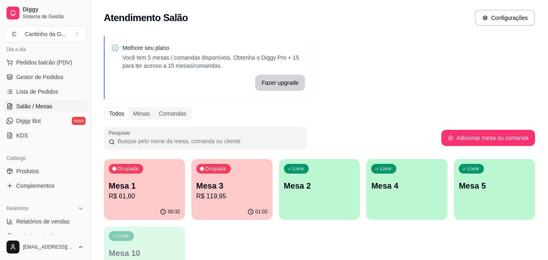
scroll to position [162, 0]
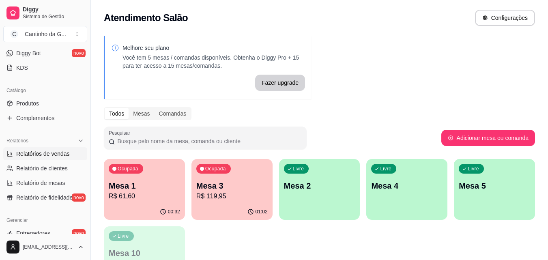
click at [68, 154] on span "Relatórios de vendas" at bounding box center [43, 154] width 54 height 8
select select "ALL"
select select "0"
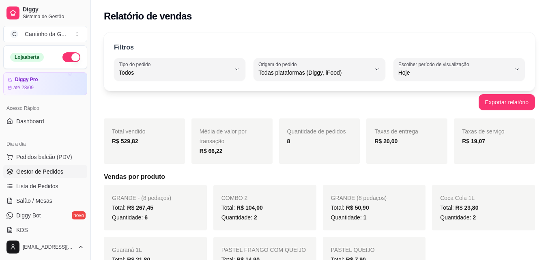
click at [53, 166] on link "Gestor de Pedidos" at bounding box center [45, 171] width 84 height 13
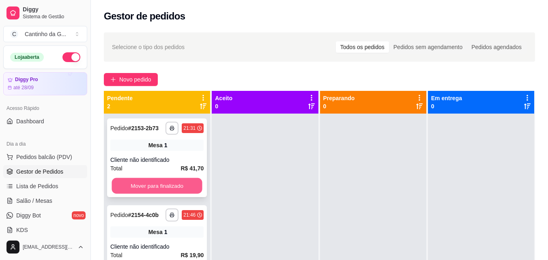
click at [175, 186] on button "Mover para finalizado" at bounding box center [157, 186] width 90 height 16
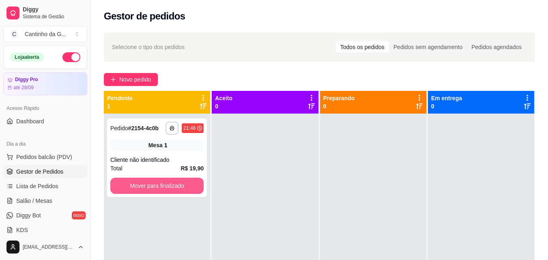
click at [175, 186] on button "Mover para finalizado" at bounding box center [156, 186] width 93 height 16
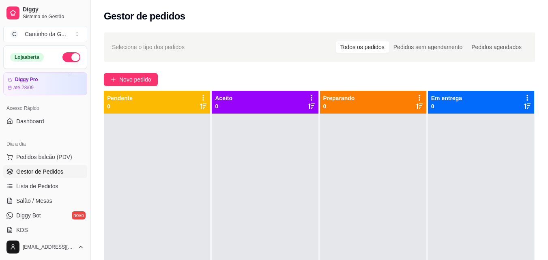
click at [370, 75] on div "Novo pedido" at bounding box center [319, 79] width 431 height 13
click at [340, 81] on div "Novo pedido" at bounding box center [319, 79] width 431 height 13
click at [46, 204] on span "Salão / Mesas" at bounding box center [34, 201] width 36 height 8
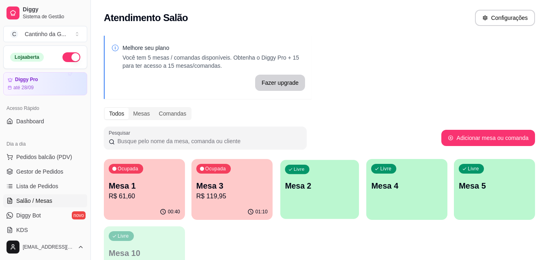
click at [309, 195] on div "Livre Mesa 2" at bounding box center [319, 184] width 79 height 49
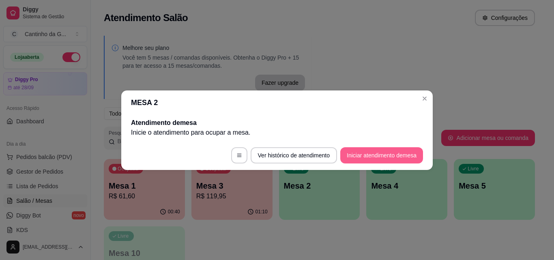
click at [377, 154] on button "Iniciar atendimento de mesa" at bounding box center [381, 155] width 83 height 16
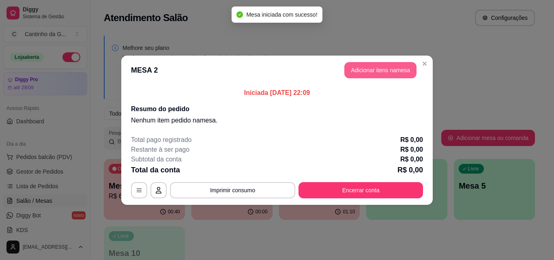
click at [363, 72] on button "Adicionar itens na mesa" at bounding box center [380, 70] width 72 height 16
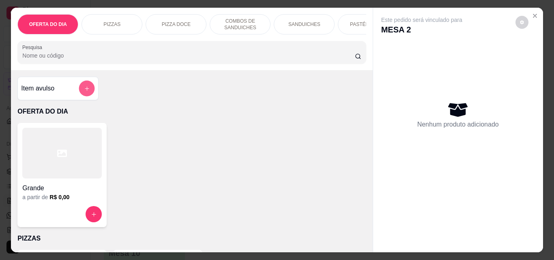
click at [79, 92] on button "add-separate-item" at bounding box center [87, 89] width 16 height 16
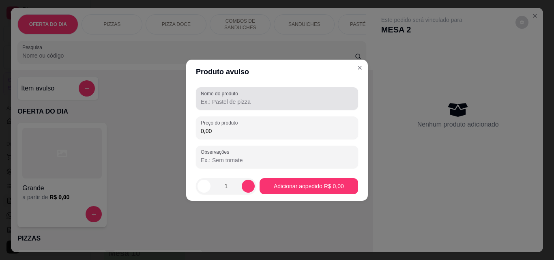
click at [249, 103] on input "Nome do produto" at bounding box center [277, 102] width 152 height 8
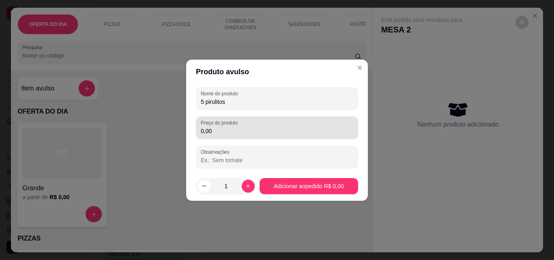
type input "5 pirulitos"
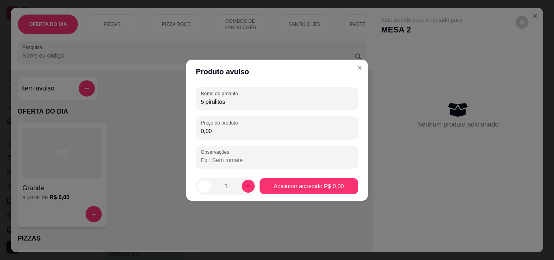
click at [214, 131] on input "0,00" at bounding box center [277, 131] width 152 height 8
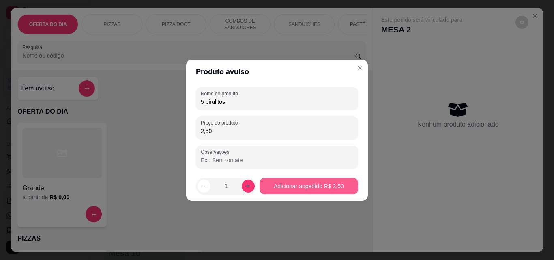
type input "2,50"
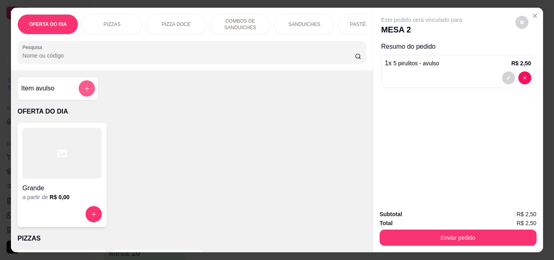
click at [86, 88] on button "add-separate-item" at bounding box center [87, 88] width 16 height 16
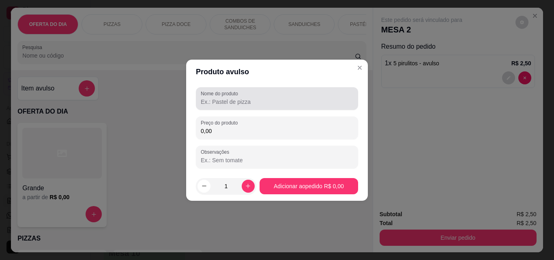
click at [249, 96] on div at bounding box center [277, 98] width 152 height 16
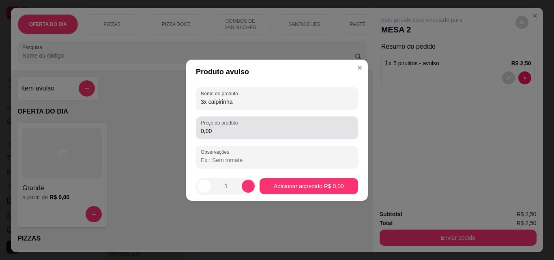
type input "3x caipirinha"
click at [234, 137] on div "Preço do produto 0,00" at bounding box center [277, 127] width 162 height 23
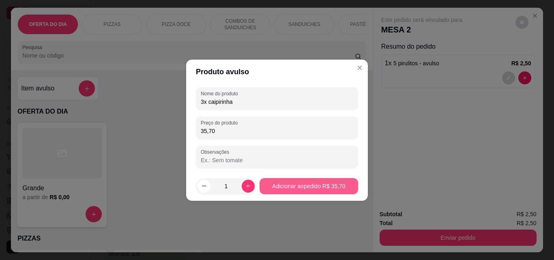
type input "35,70"
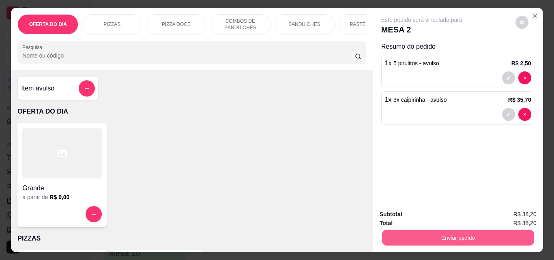
click at [439, 233] on button "Enviar pedido" at bounding box center [458, 238] width 152 height 16
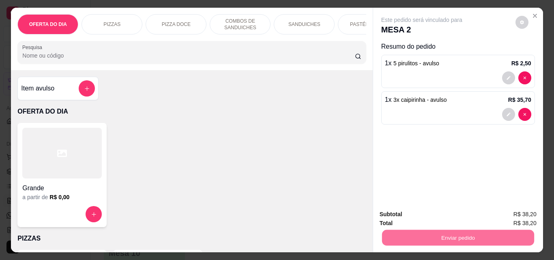
click at [420, 214] on button "Não registrar e enviar pedido" at bounding box center [431, 214] width 84 height 15
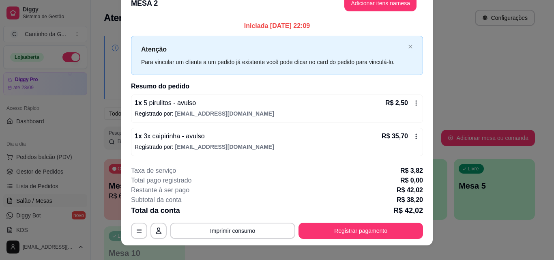
scroll to position [24, 0]
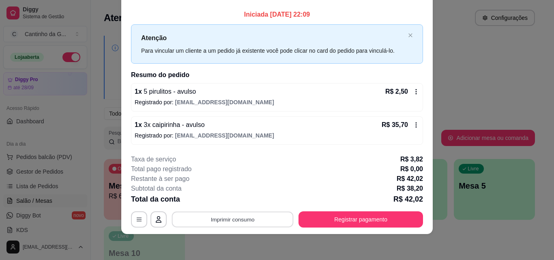
click at [259, 220] on button "Imprimir consumo" at bounding box center [233, 220] width 122 height 16
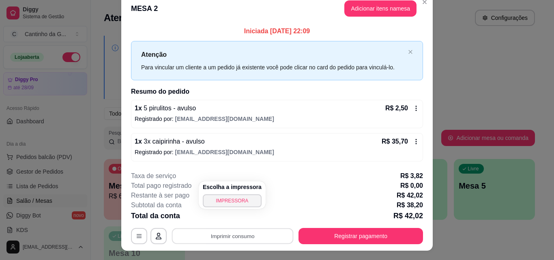
scroll to position [0, 0]
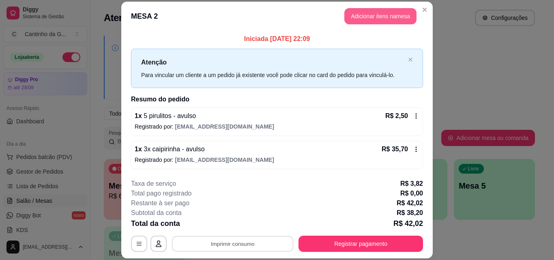
click at [362, 19] on button "Adicionar itens na mesa" at bounding box center [380, 16] width 72 height 16
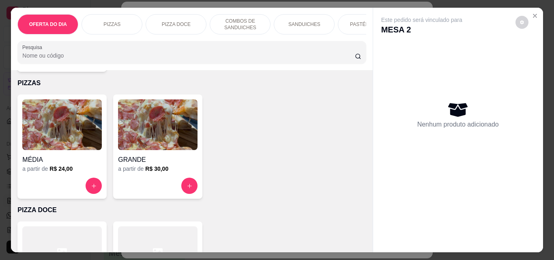
scroll to position [162, 0]
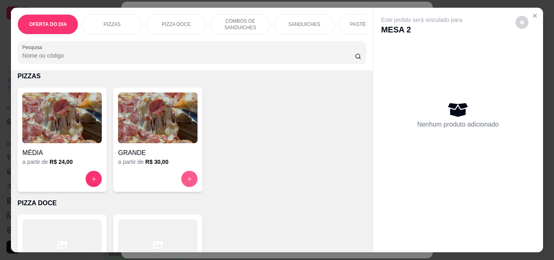
click at [182, 180] on button "increase-product-quantity" at bounding box center [189, 179] width 16 height 16
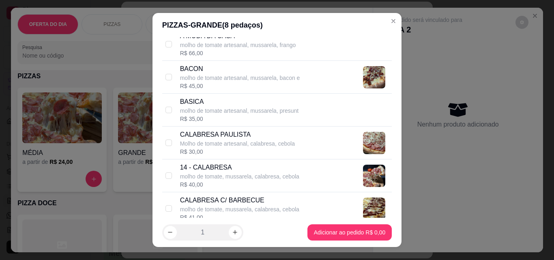
scroll to position [243, 0]
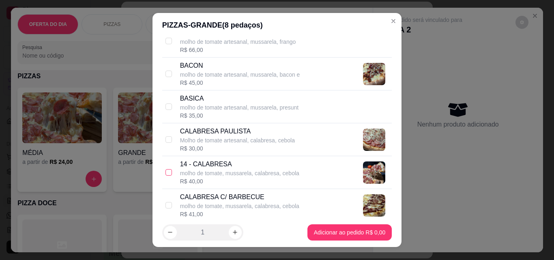
click at [166, 174] on input "checkbox" at bounding box center [168, 172] width 6 height 6
checkbox input "true"
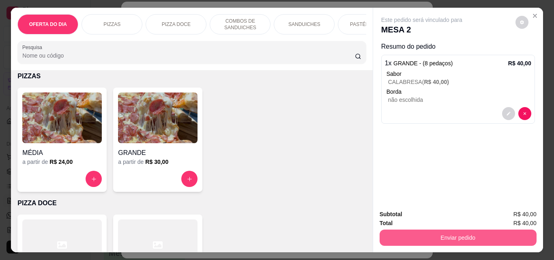
click at [450, 234] on button "Enviar pedido" at bounding box center [458, 238] width 157 height 16
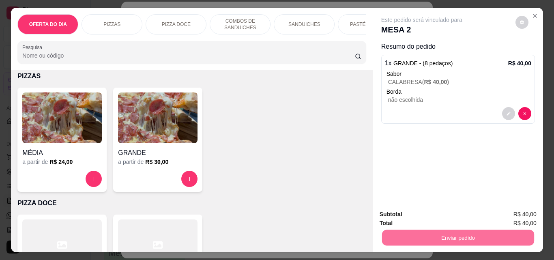
click at [432, 215] on button "Não registrar e enviar pedido" at bounding box center [431, 214] width 84 height 15
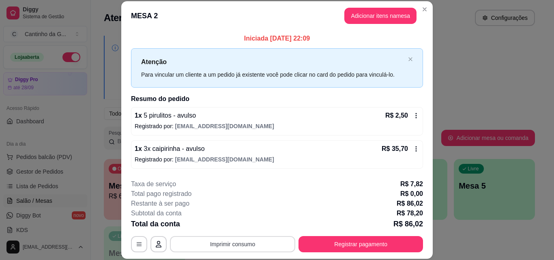
click at [219, 246] on button "Imprimir consumo" at bounding box center [232, 244] width 125 height 16
click at [229, 222] on button "IMPRESSORA" at bounding box center [232, 225] width 59 height 13
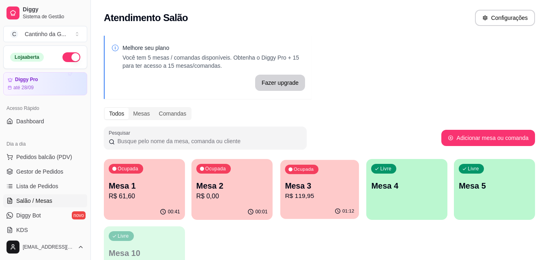
click at [297, 192] on p "R$ 119,95" at bounding box center [319, 195] width 69 height 9
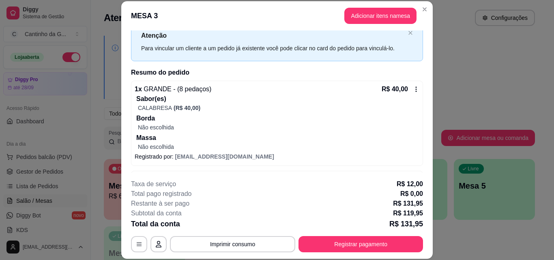
scroll to position [41, 0]
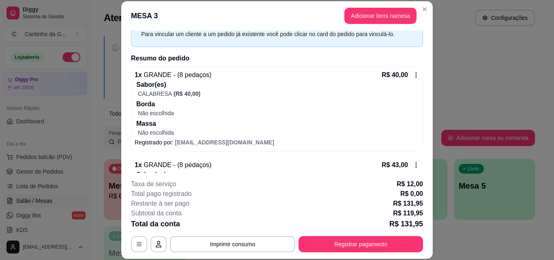
click at [413, 75] on icon at bounding box center [416, 75] width 6 height 6
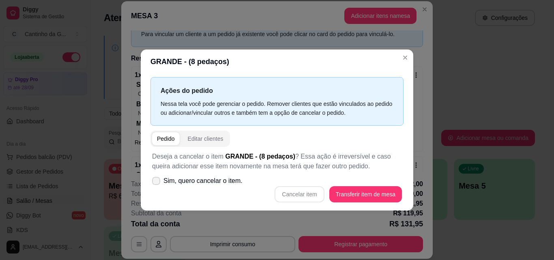
click at [154, 182] on icon at bounding box center [156, 180] width 6 height 5
click at [154, 182] on input "Sim, quero cancelar o item." at bounding box center [154, 184] width 5 height 5
checkbox input "true"
click at [300, 193] on button "Cancelar item" at bounding box center [299, 194] width 49 height 16
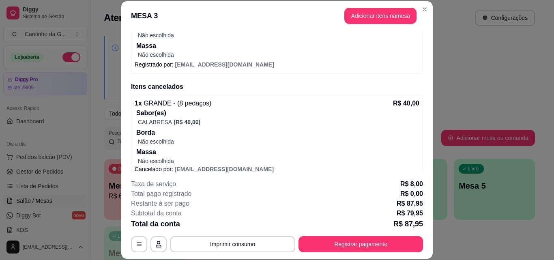
scroll to position [224, 0]
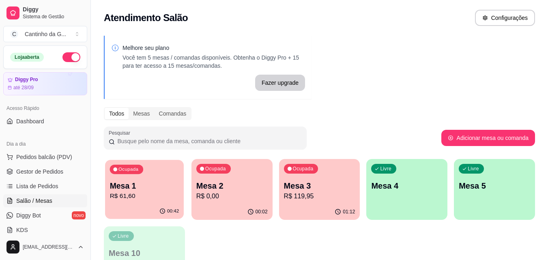
click at [135, 197] on p "R$ 61,60" at bounding box center [144, 195] width 69 height 9
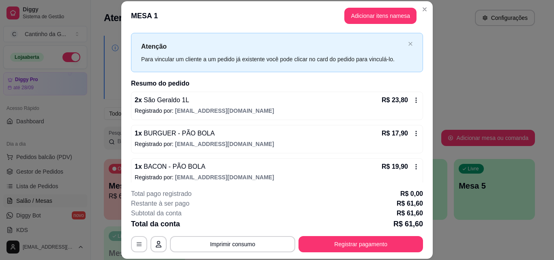
scroll to position [23, 0]
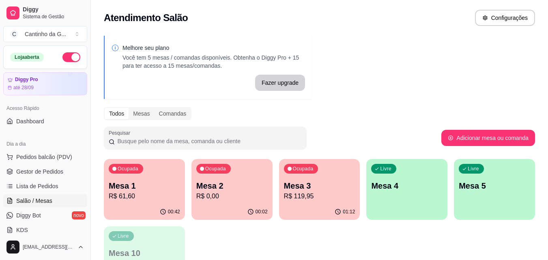
click at [250, 185] on p "Mesa 2" at bounding box center [231, 185] width 71 height 11
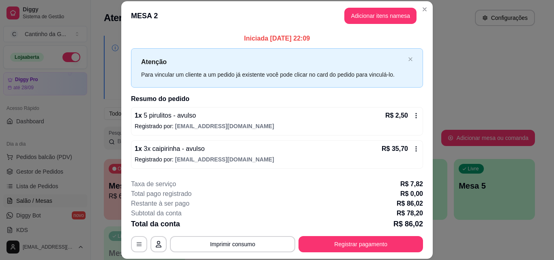
scroll to position [41, 0]
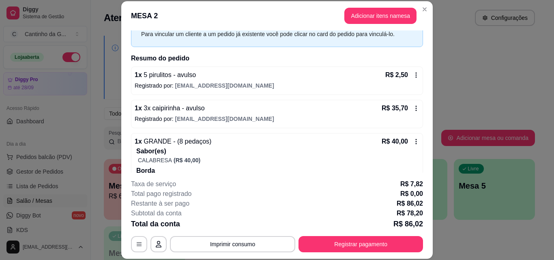
click at [413, 78] on icon at bounding box center [416, 75] width 6 height 6
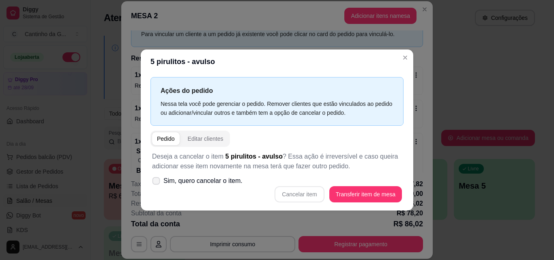
click at [155, 182] on icon at bounding box center [156, 180] width 6 height 4
click at [155, 182] on input "Sim, quero cancelar o item." at bounding box center [154, 184] width 5 height 5
checkbox input "true"
click at [309, 193] on button "Cancelar item" at bounding box center [299, 194] width 48 height 16
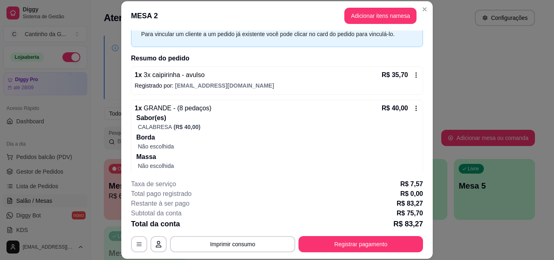
click at [413, 74] on icon at bounding box center [416, 75] width 6 height 6
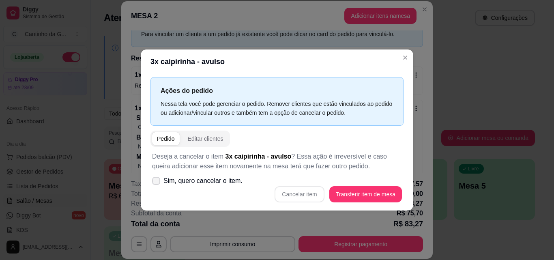
click at [157, 184] on span at bounding box center [156, 181] width 8 height 8
click at [157, 184] on input "Sim, quero cancelar o item." at bounding box center [154, 184] width 5 height 5
checkbox input "true"
click at [299, 194] on button "Cancelar item" at bounding box center [299, 194] width 48 height 16
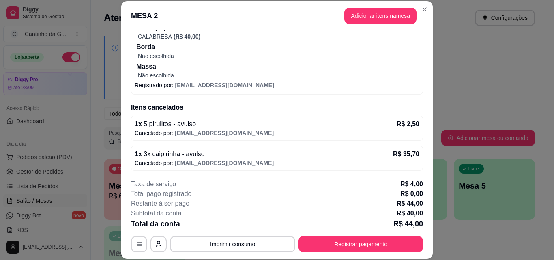
scroll to position [99, 0]
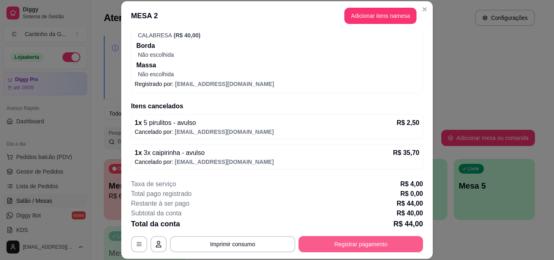
click at [343, 249] on button "Registrar pagamento" at bounding box center [360, 244] width 124 height 16
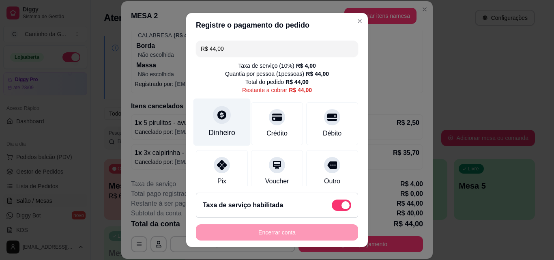
click at [221, 122] on div at bounding box center [222, 115] width 18 height 18
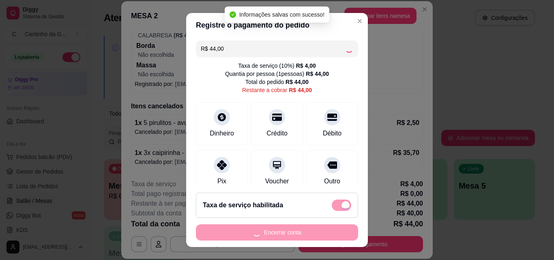
type input "R$ 0,00"
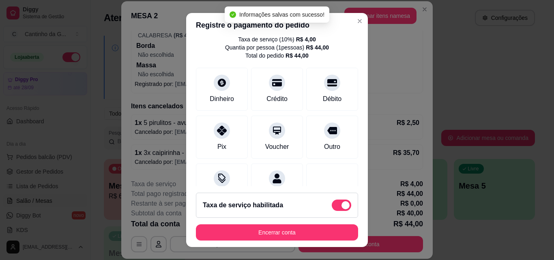
scroll to position [41, 0]
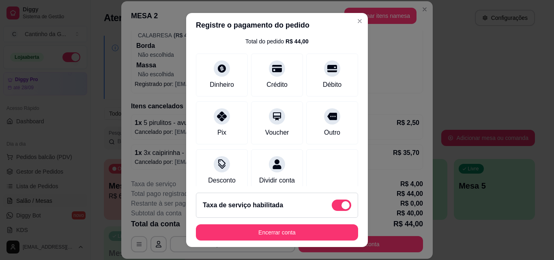
click at [274, 240] on button "Encerrar conta" at bounding box center [277, 232] width 162 height 16
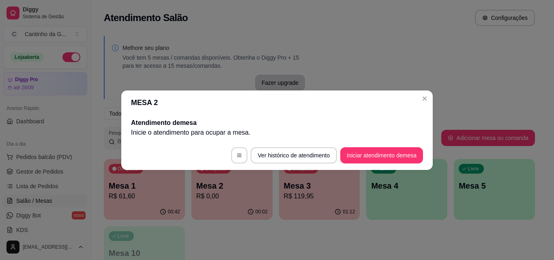
scroll to position [0, 0]
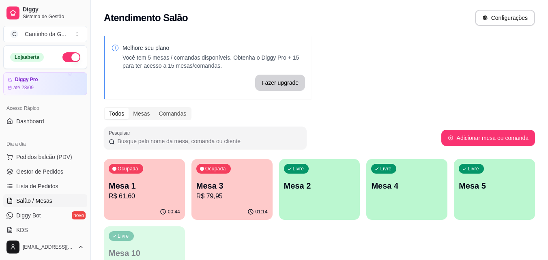
click at [233, 187] on p "Mesa 3" at bounding box center [231, 185] width 71 height 11
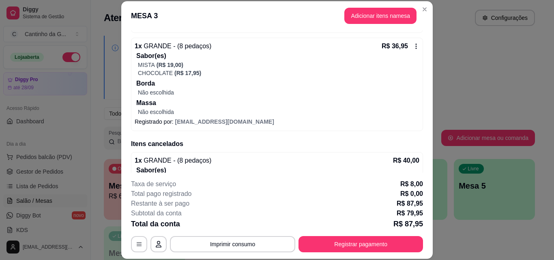
scroll to position [162, 0]
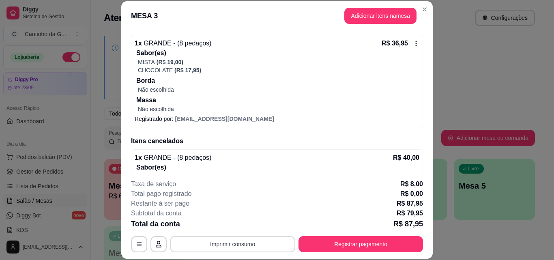
click at [237, 245] on button "Imprimir consumo" at bounding box center [232, 244] width 125 height 16
click at [230, 225] on button "IMPRESSORA" at bounding box center [232, 225] width 59 height 13
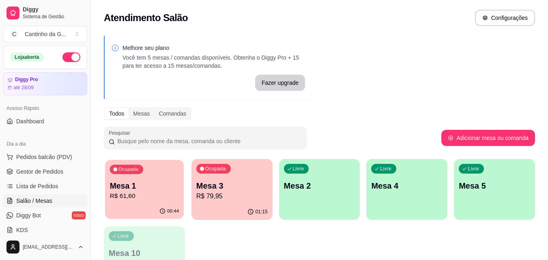
click at [146, 198] on p "R$ 61,60" at bounding box center [144, 195] width 69 height 9
click at [149, 190] on p "Mesa 1" at bounding box center [144, 185] width 71 height 11
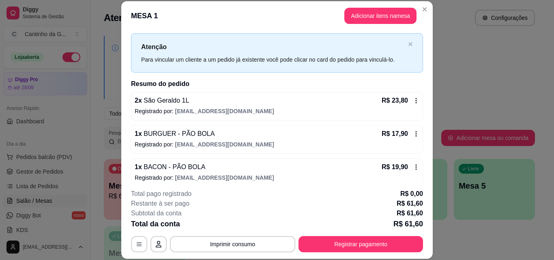
scroll to position [23, 0]
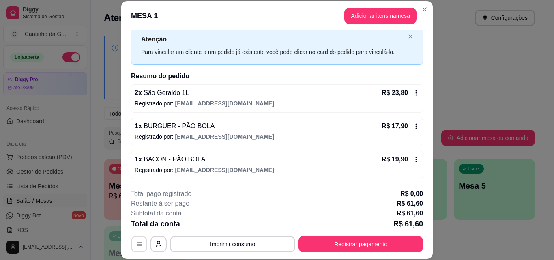
click at [136, 245] on icon "button" at bounding box center [139, 244] width 6 height 6
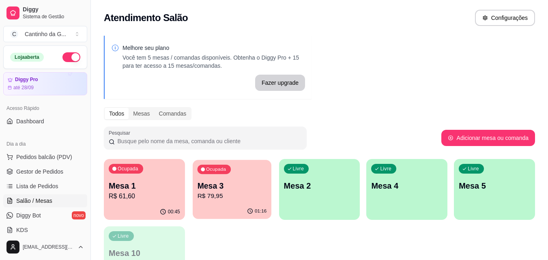
click at [200, 187] on p "Mesa 3" at bounding box center [231, 185] width 69 height 11
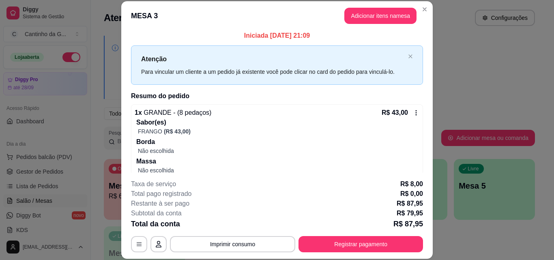
scroll to position [0, 0]
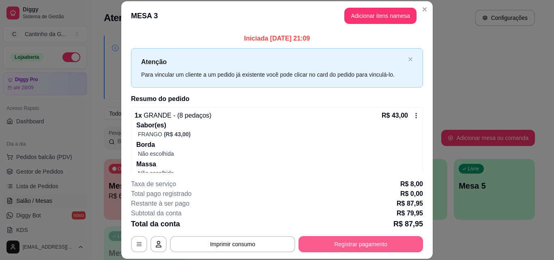
click at [350, 247] on button "Registrar pagamento" at bounding box center [360, 244] width 124 height 16
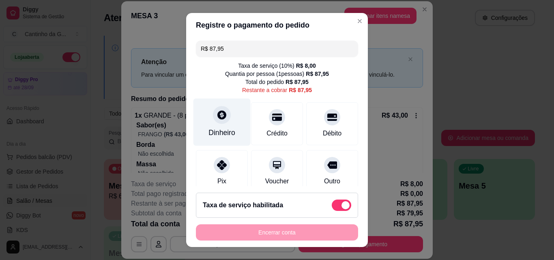
click at [221, 123] on div at bounding box center [222, 115] width 18 height 18
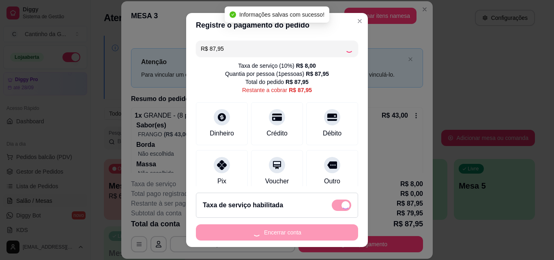
type input "R$ 0,00"
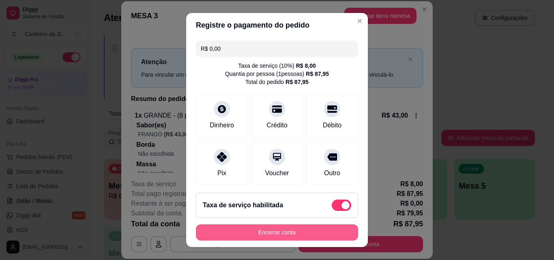
click at [286, 236] on button "Encerrar conta" at bounding box center [277, 232] width 162 height 16
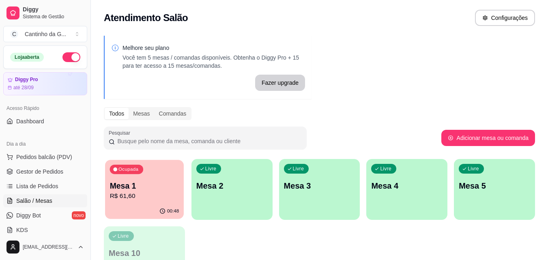
click at [157, 194] on p "R$ 61,60" at bounding box center [144, 195] width 69 height 9
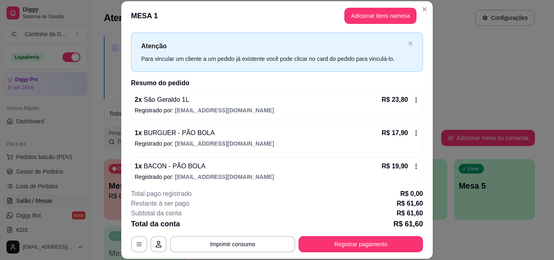
scroll to position [23, 0]
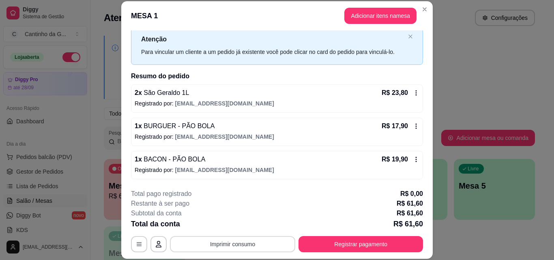
click at [233, 240] on button "Imprimir consumo" at bounding box center [232, 244] width 125 height 16
click at [236, 227] on button "IMPRESSORA" at bounding box center [232, 225] width 57 height 13
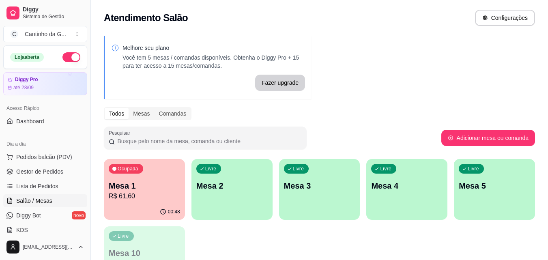
click at [114, 192] on p "R$ 61,60" at bounding box center [144, 196] width 71 height 10
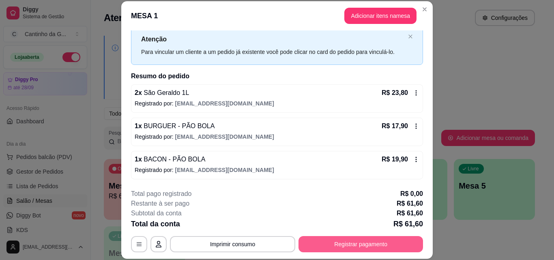
click at [312, 240] on button "Registrar pagamento" at bounding box center [360, 244] width 124 height 16
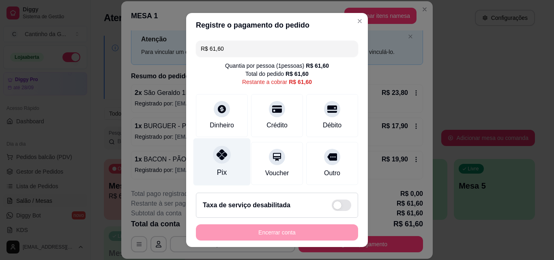
click at [225, 167] on div "Pix" at bounding box center [221, 161] width 57 height 47
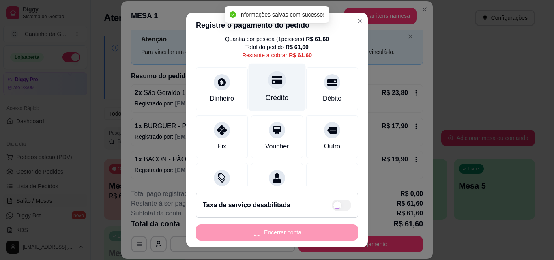
type input "R$ 0,00"
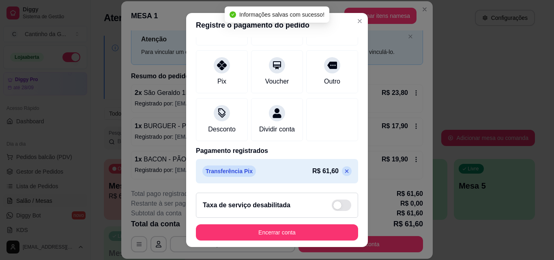
scroll to position [94, 0]
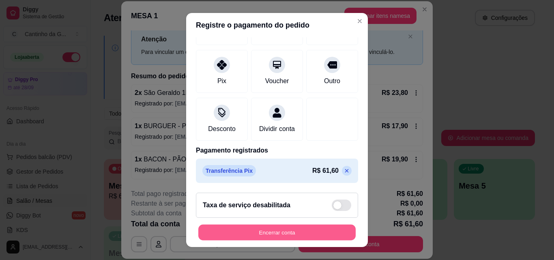
click at [275, 230] on button "Encerrar conta" at bounding box center [276, 233] width 157 height 16
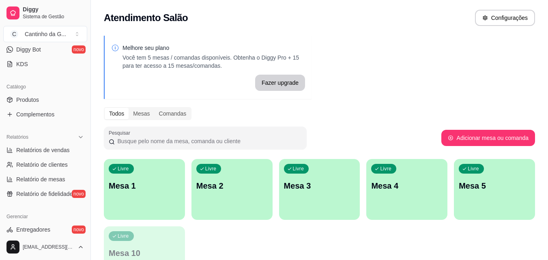
scroll to position [203, 0]
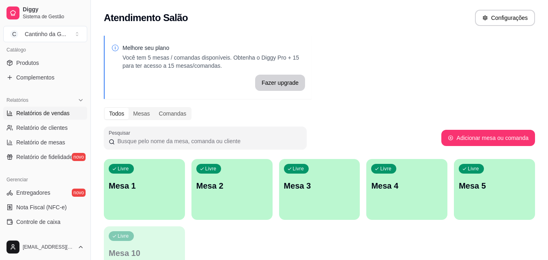
click at [39, 111] on span "Relatórios de vendas" at bounding box center [43, 113] width 54 height 8
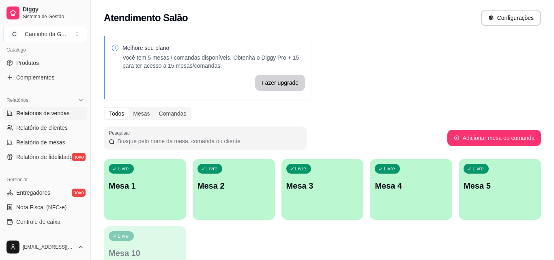
select select "ALL"
select select "0"
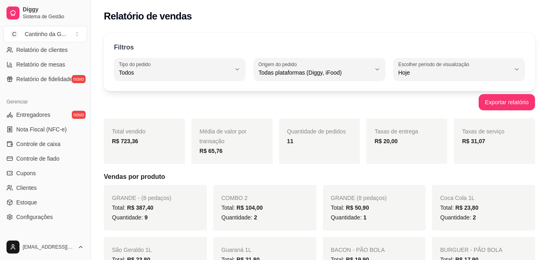
scroll to position [284, 0]
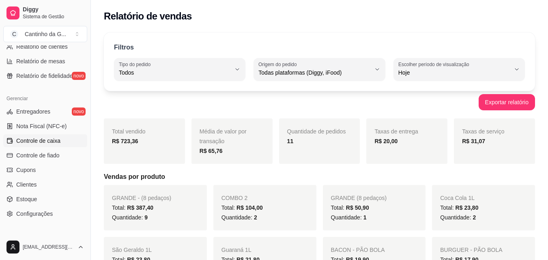
click at [47, 144] on span "Controle de caixa" at bounding box center [38, 141] width 44 height 8
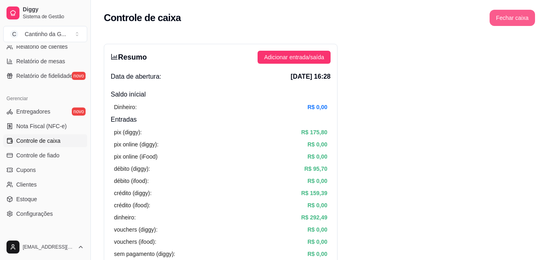
click at [513, 15] on button "Fechar caixa" at bounding box center [511, 18] width 45 height 16
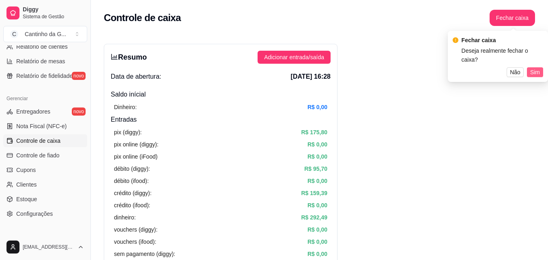
click at [533, 68] on span "Sim" at bounding box center [535, 72] width 10 height 9
